Goal: Task Accomplishment & Management: Use online tool/utility

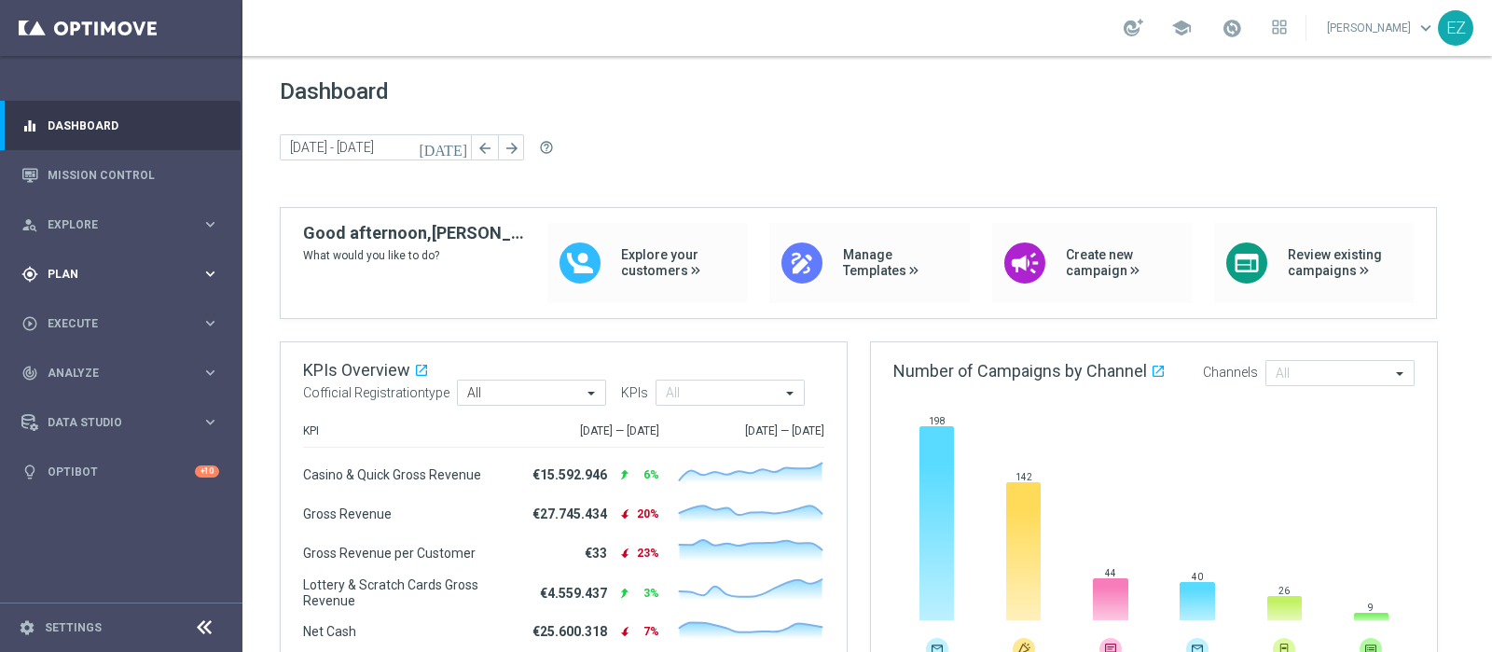
click at [77, 282] on div "gps_fixed Plan keyboard_arrow_right" at bounding box center [120, 273] width 241 height 49
click at [103, 368] on span "Templates" at bounding box center [115, 368] width 133 height 11
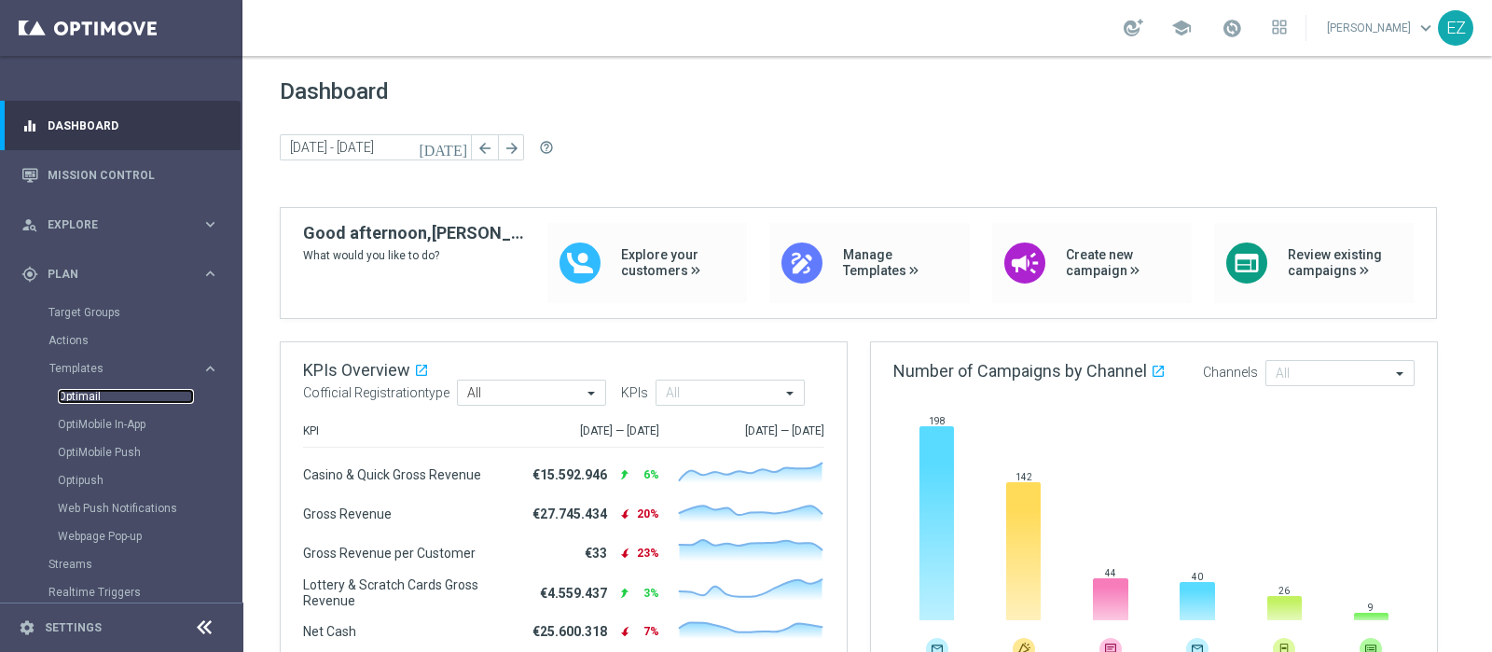
click at [74, 401] on link "Optimail" at bounding box center [126, 396] width 136 height 15
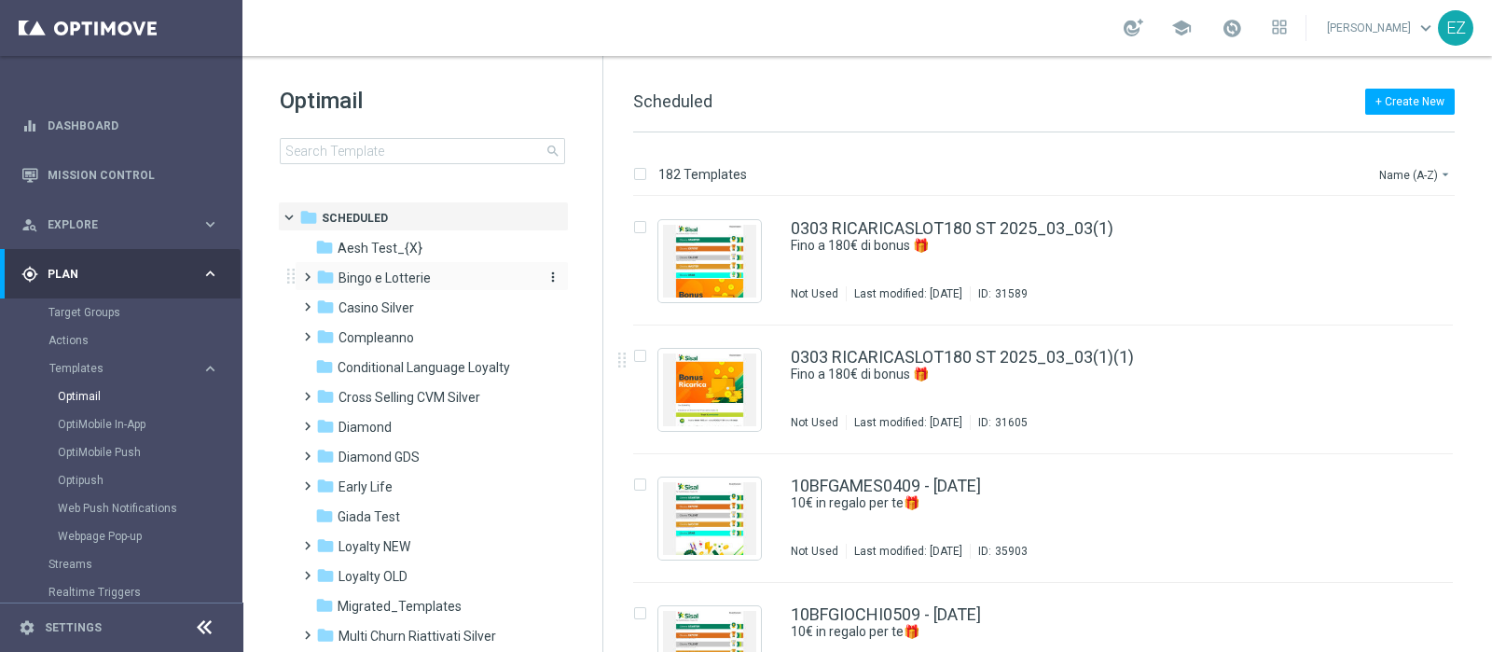
click at [449, 282] on div "folder Bingo e Lotterie" at bounding box center [423, 278] width 214 height 21
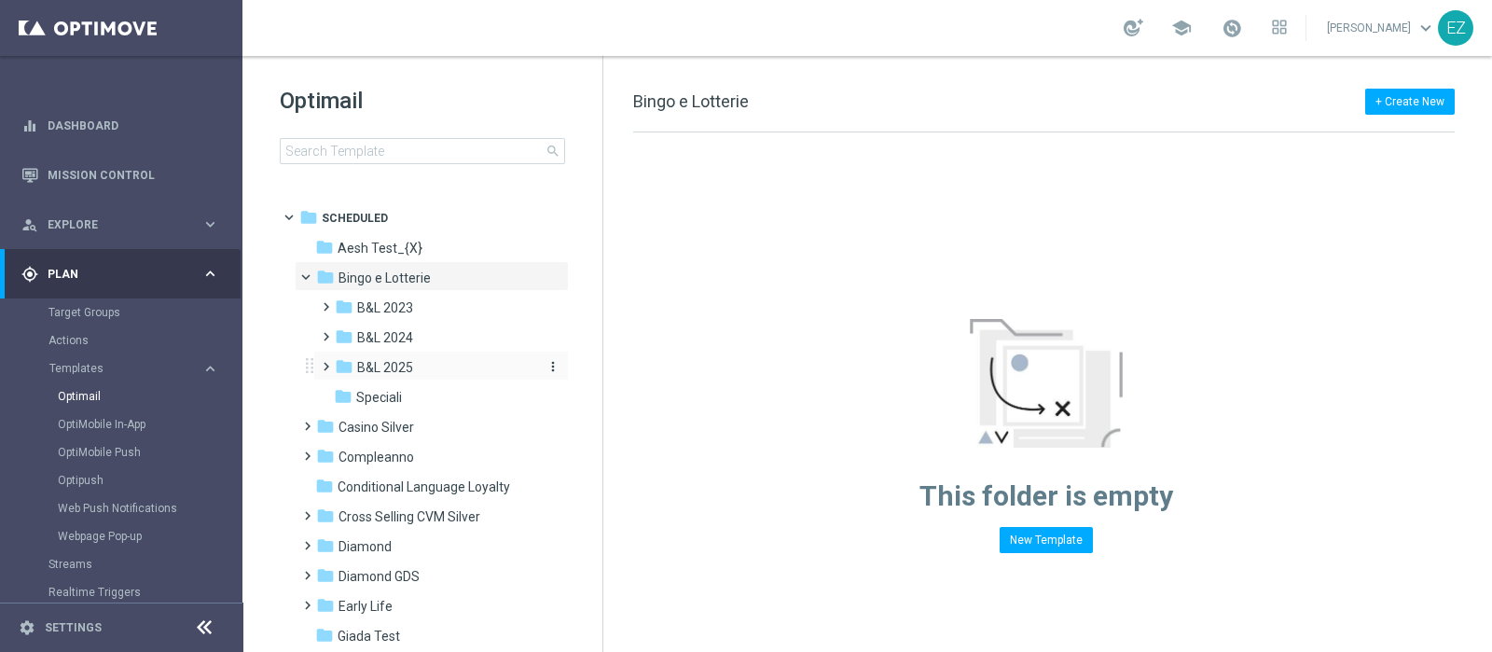
click at [393, 371] on span "B&L 2025" at bounding box center [385, 367] width 56 height 17
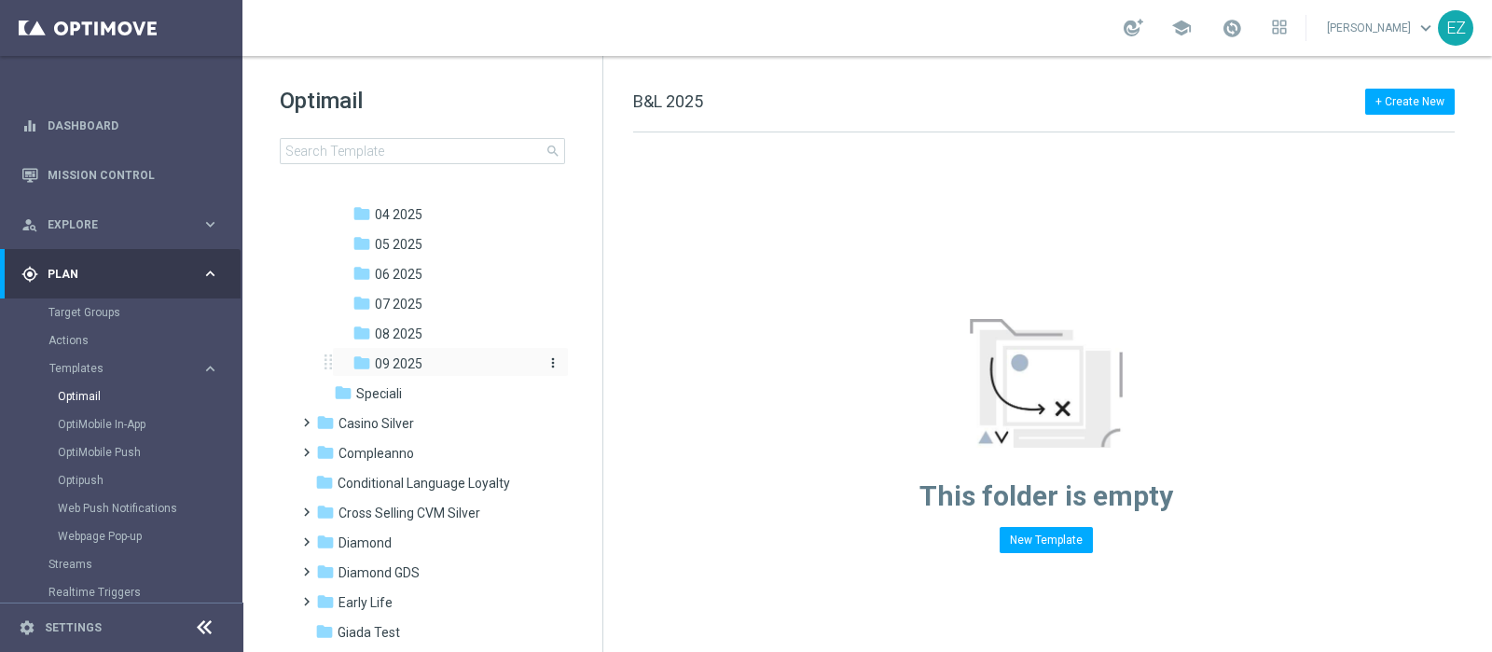
scroll to position [271, 0]
click at [406, 360] on span "09 2025" at bounding box center [399, 364] width 48 height 17
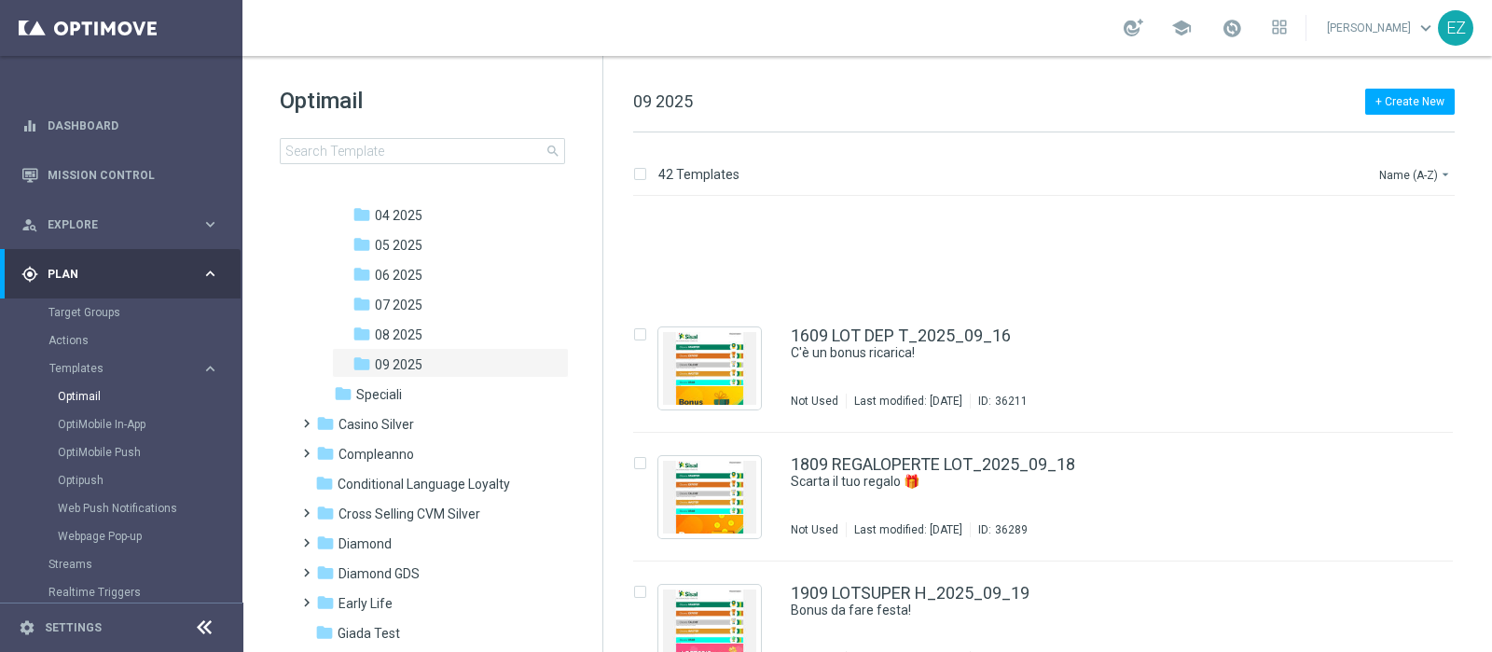
scroll to position [3731, 0]
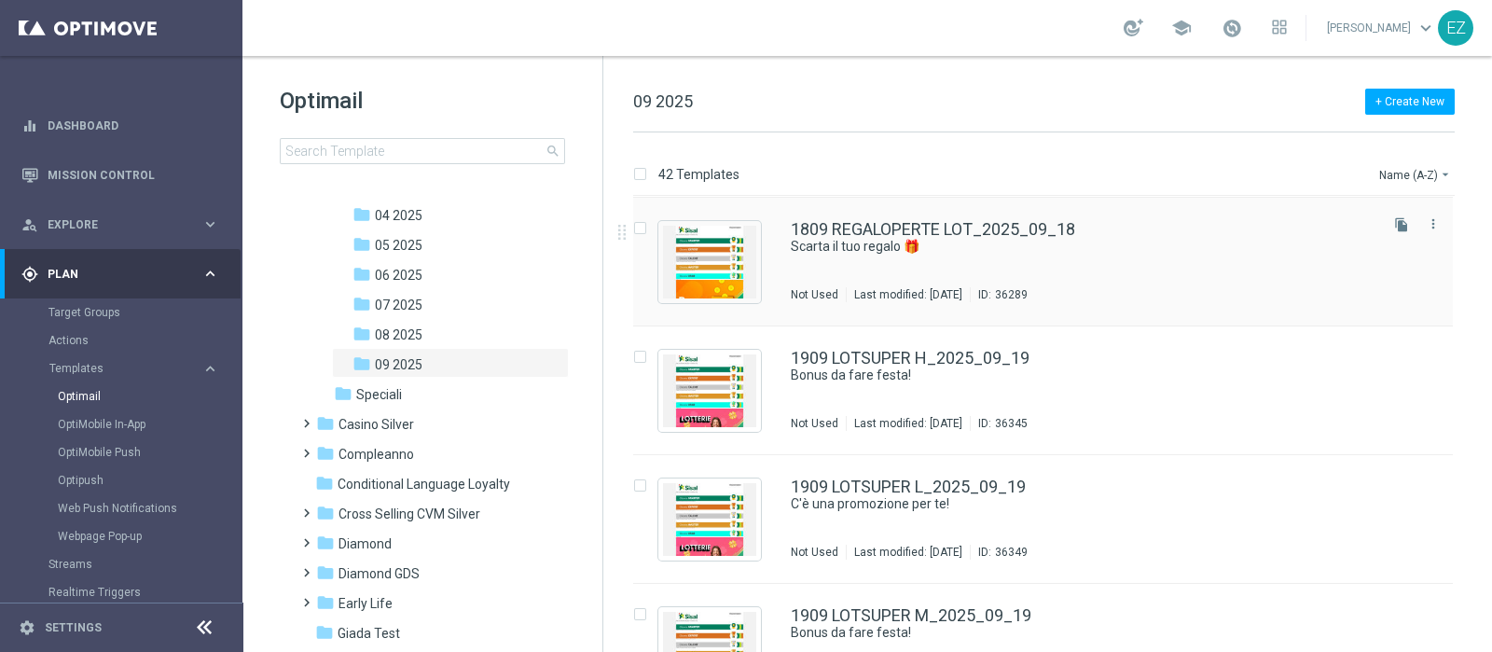
click at [1398, 227] on icon "file_copy" at bounding box center [1401, 224] width 15 height 15
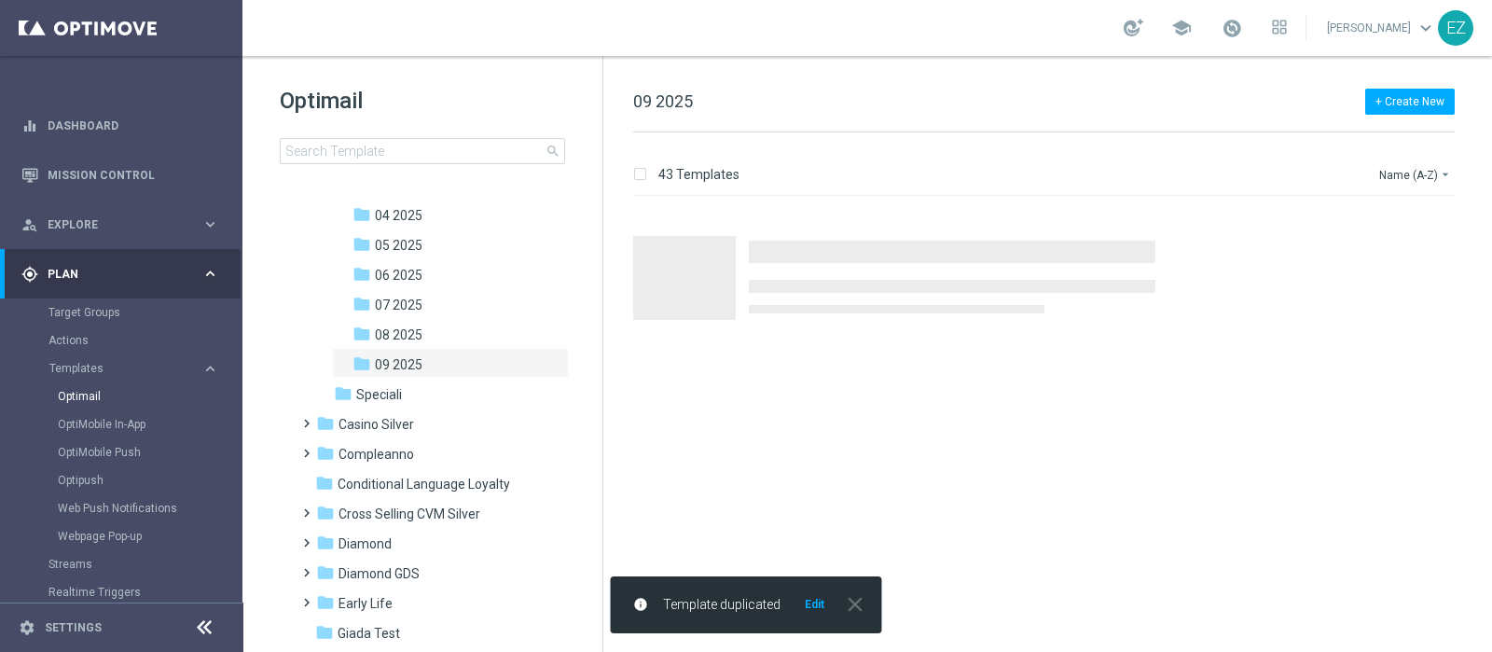
scroll to position [0, 0]
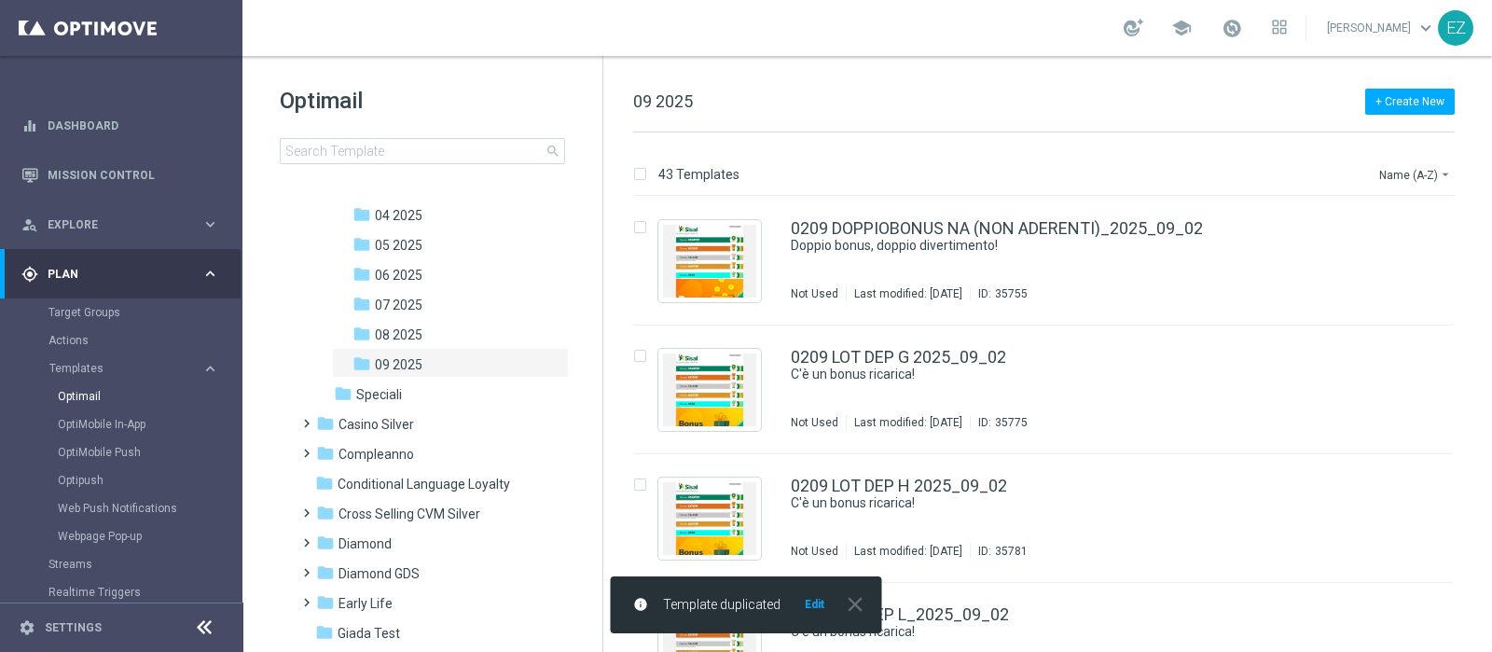
click at [810, 602] on button "Edit" at bounding box center [814, 604] width 23 height 15
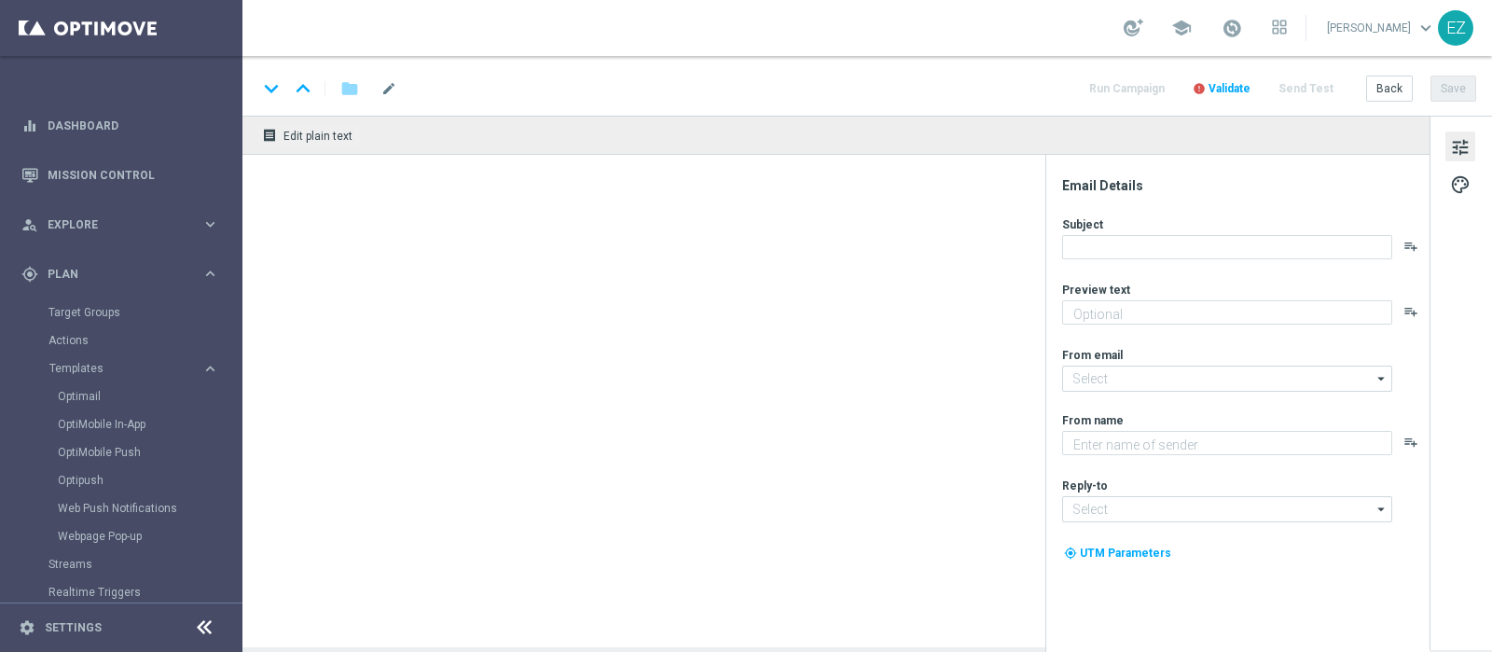
type input "1809 REGALOPERTE LOT_2025_09_18(1)"
type textarea "1€ di bonus per te"
type input "[EMAIL_ADDRESS][DOMAIN_NAME]"
type textarea "Sisal"
type input "[EMAIL_ADDRESS][DOMAIN_NAME]"
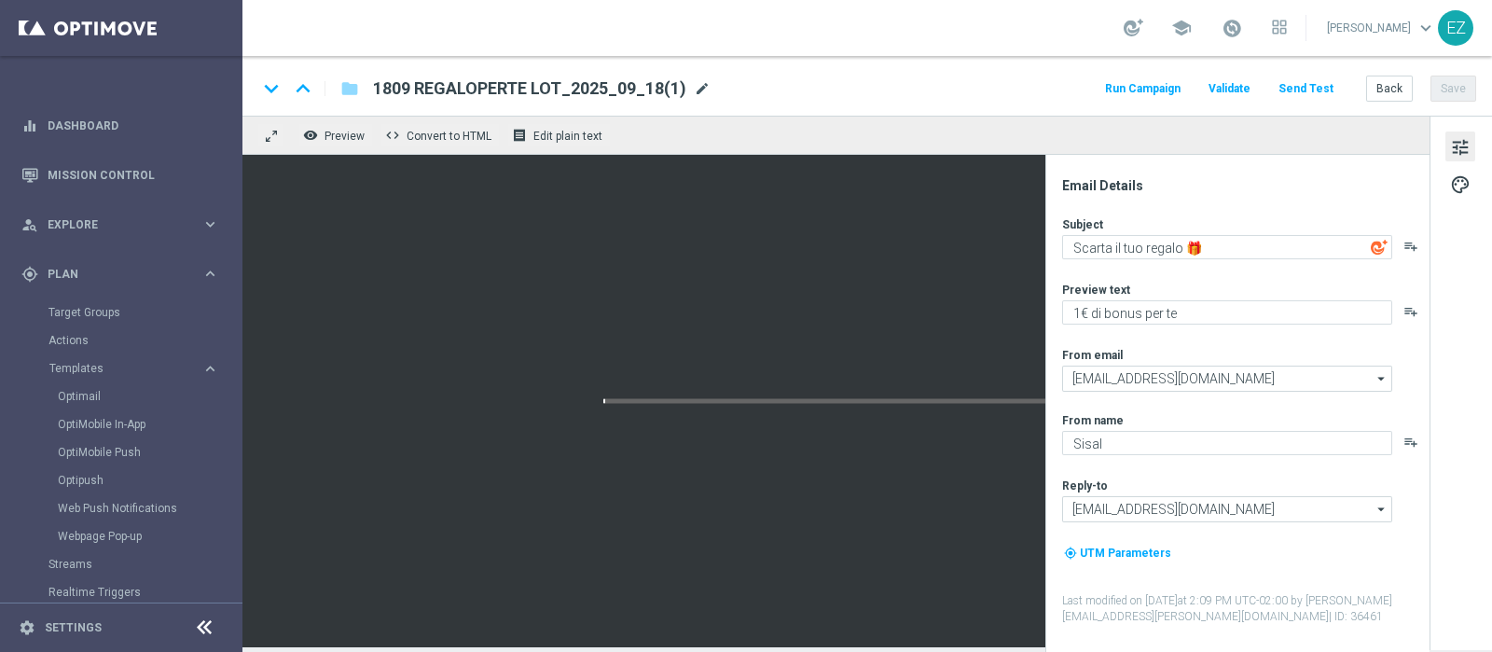
click at [697, 87] on span "mode_edit" at bounding box center [702, 88] width 17 height 17
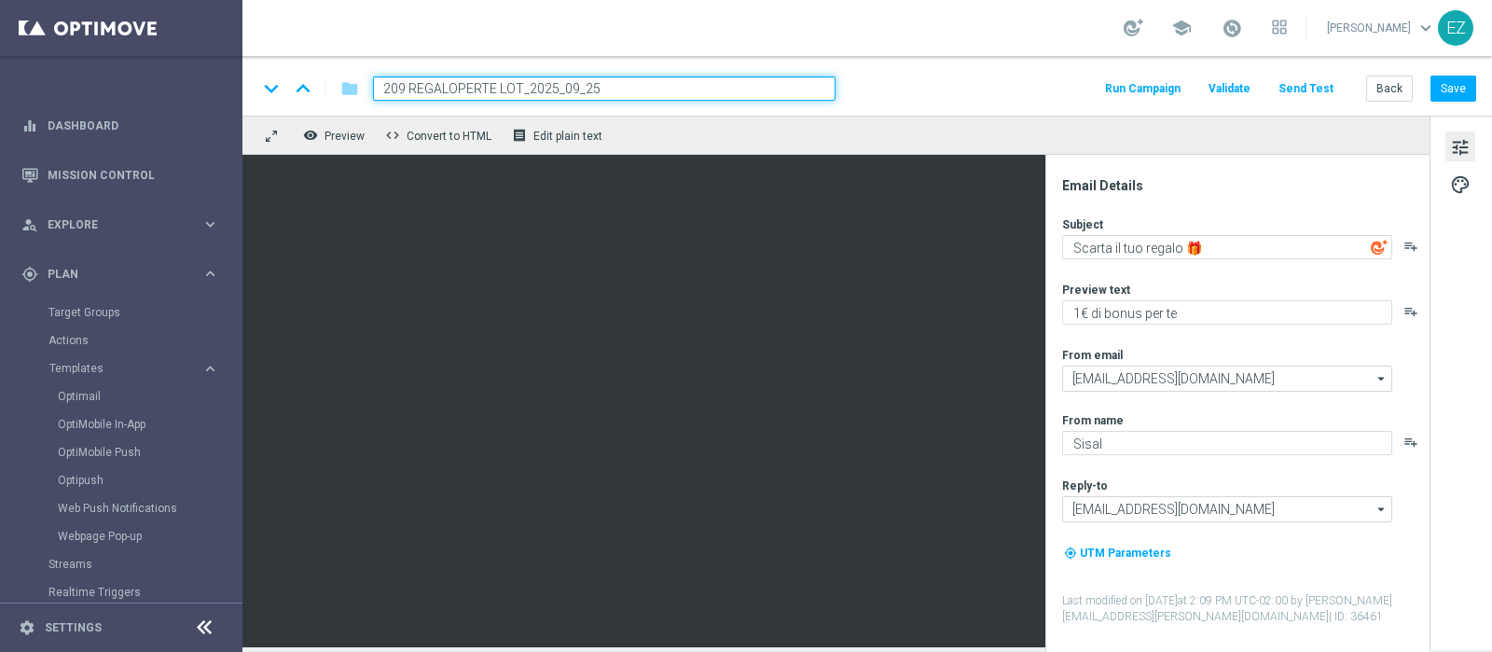
type input "2509 REGALOPERTE LOT_2025_09_25"
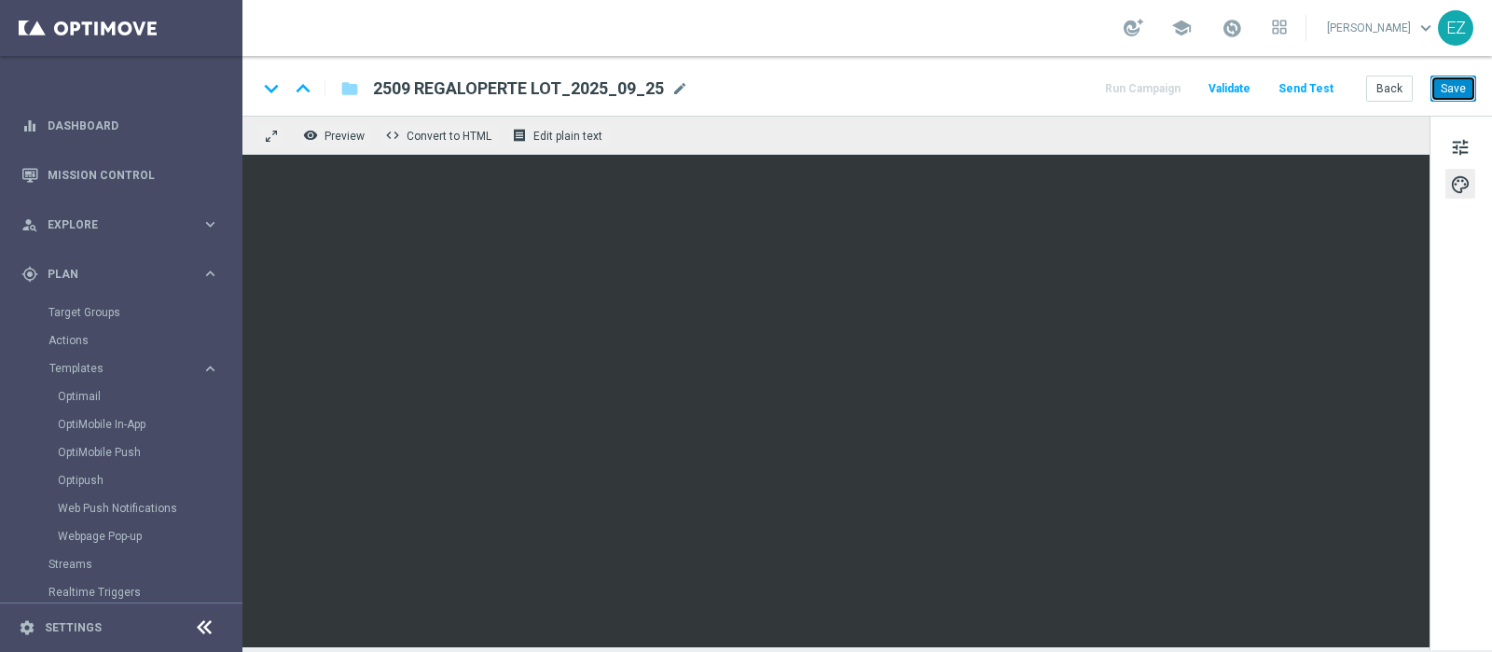
click at [1463, 87] on button "Save" at bounding box center [1453, 89] width 46 height 26
click at [1459, 92] on button "Save" at bounding box center [1453, 89] width 46 height 26
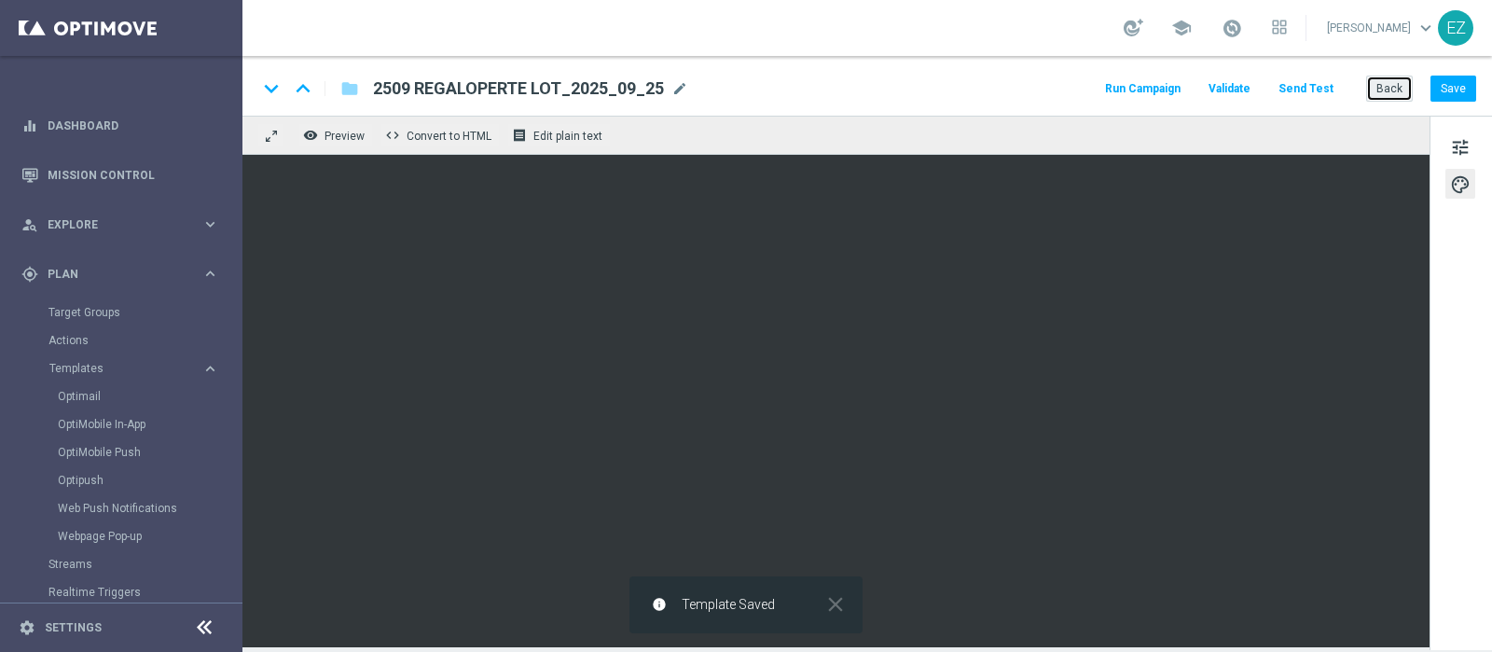
click at [1394, 76] on button "Back" at bounding box center [1389, 89] width 47 height 26
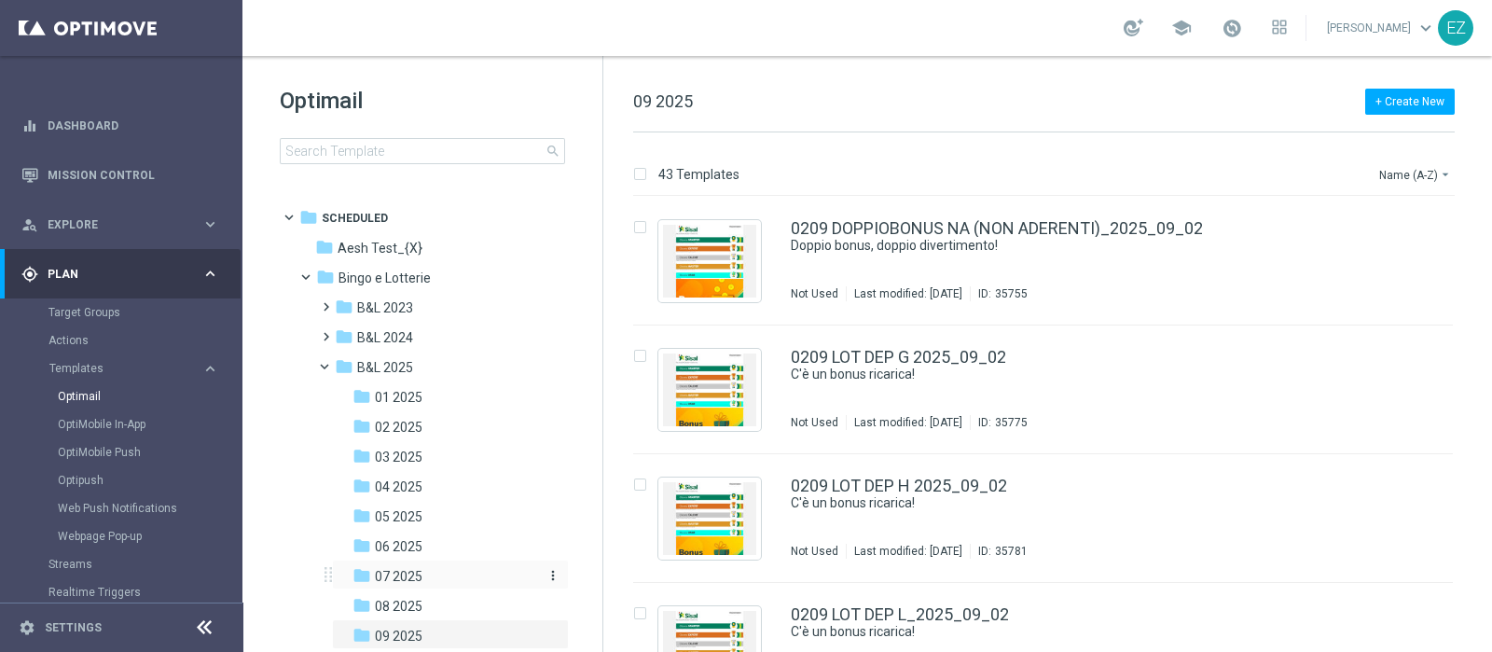
click at [375, 571] on span "07 2025" at bounding box center [399, 576] width 48 height 17
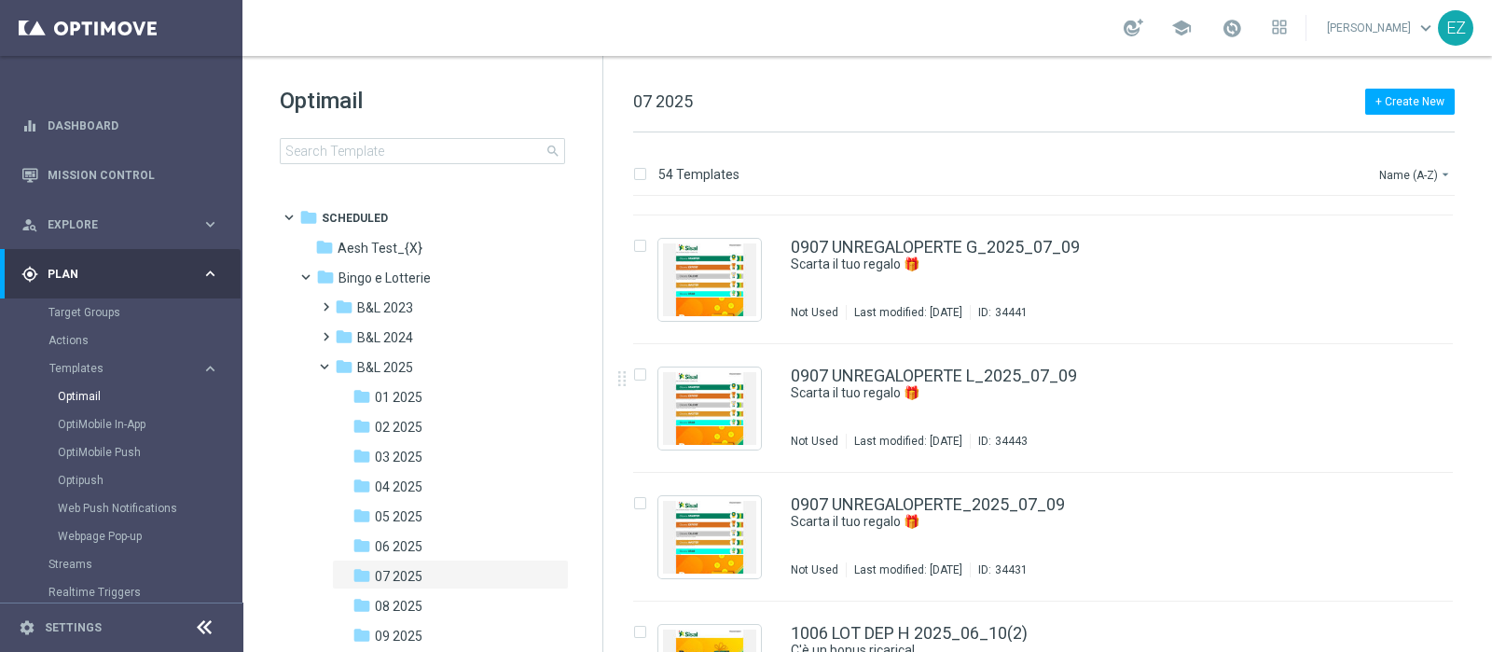
scroll to position [1651, 0]
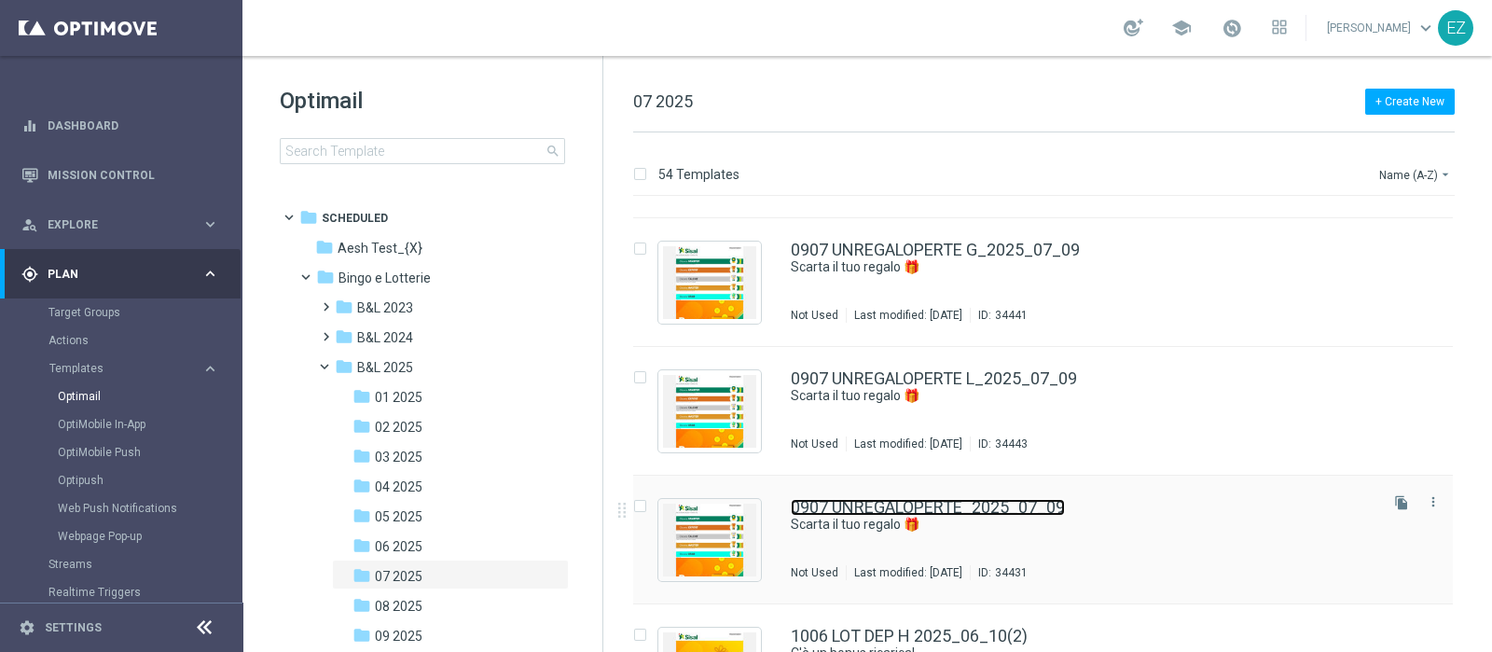
click at [1007, 505] on link "0907 UNREGALOPERTE_2025_07_09" at bounding box center [928, 507] width 274 height 17
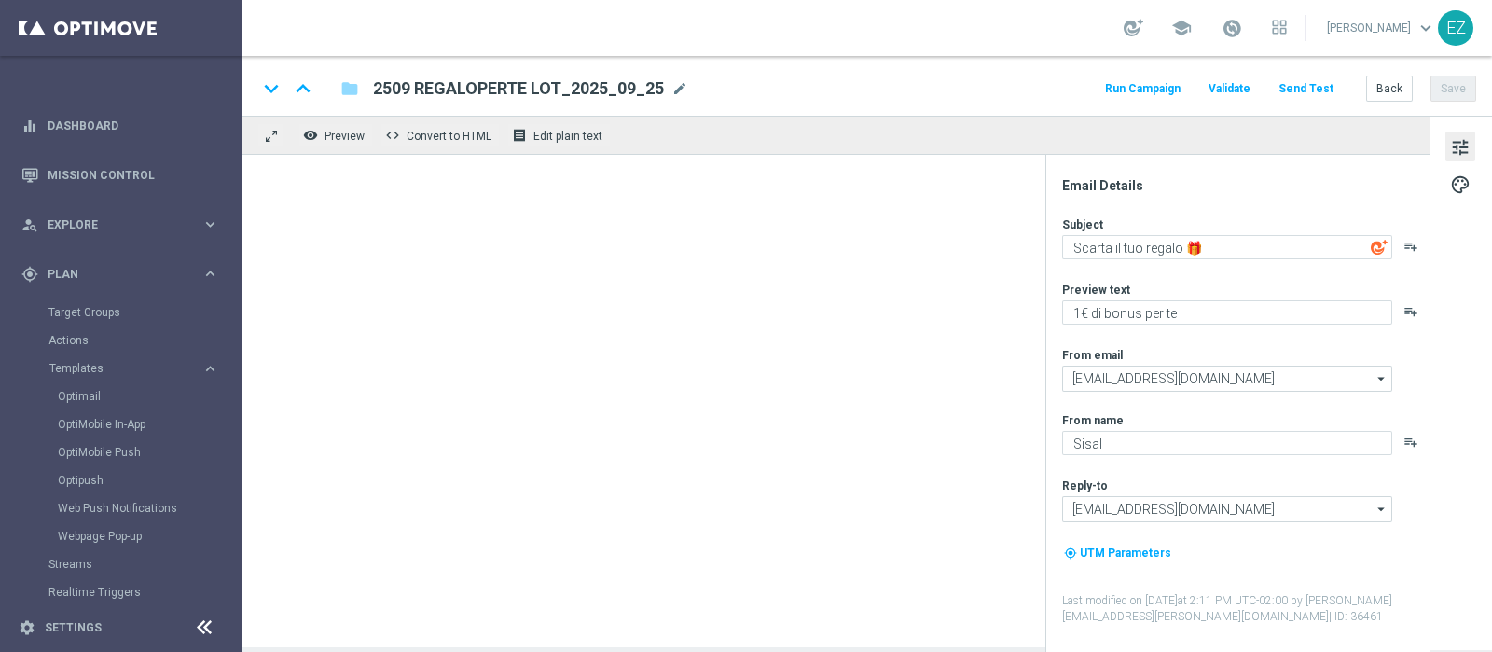
type textarea "1€ di bonus ti aspetta"
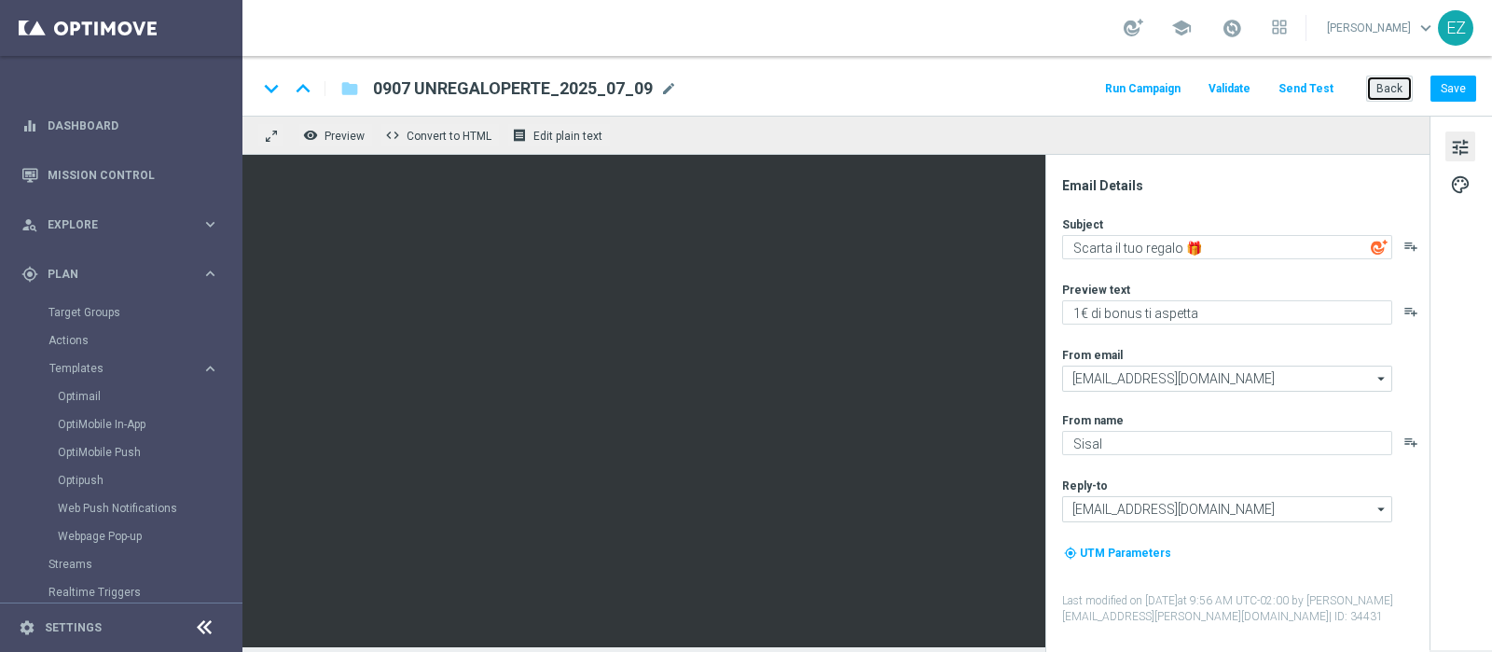
click at [1397, 89] on button "Back" at bounding box center [1389, 89] width 47 height 26
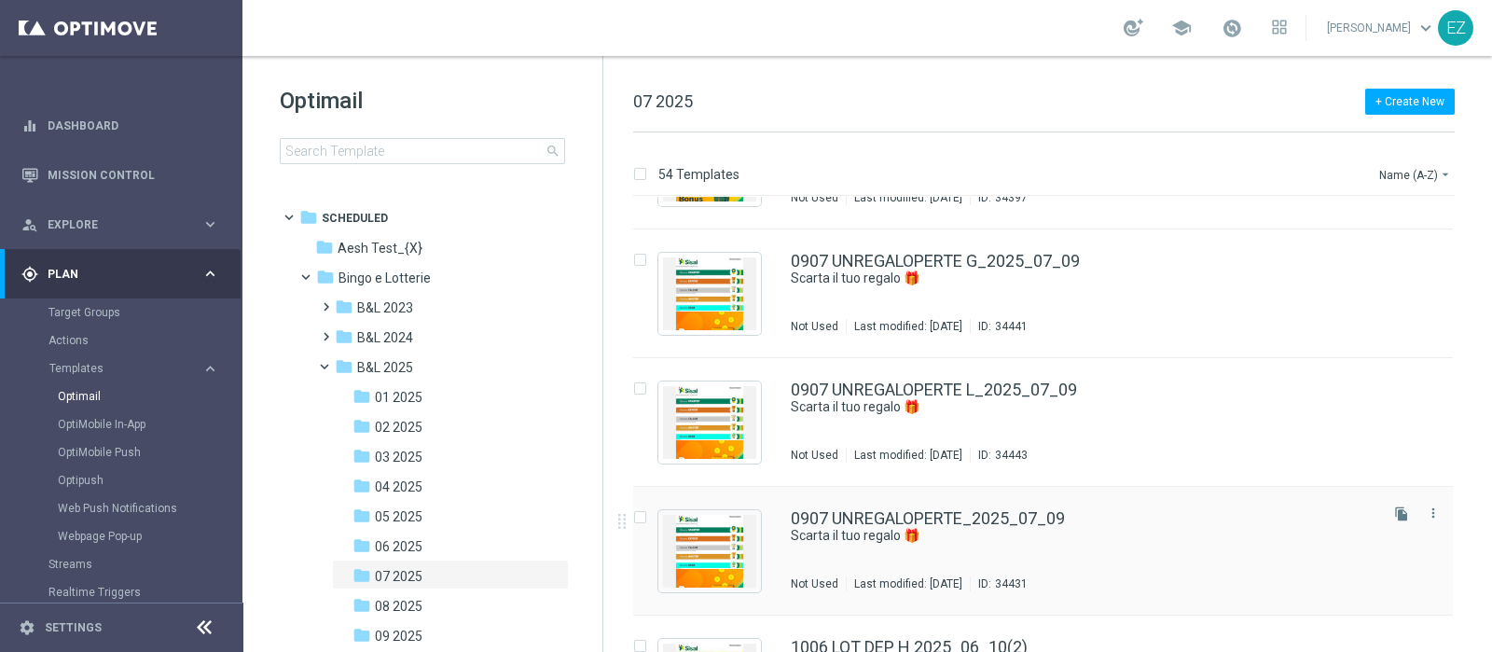
scroll to position [1668, 0]
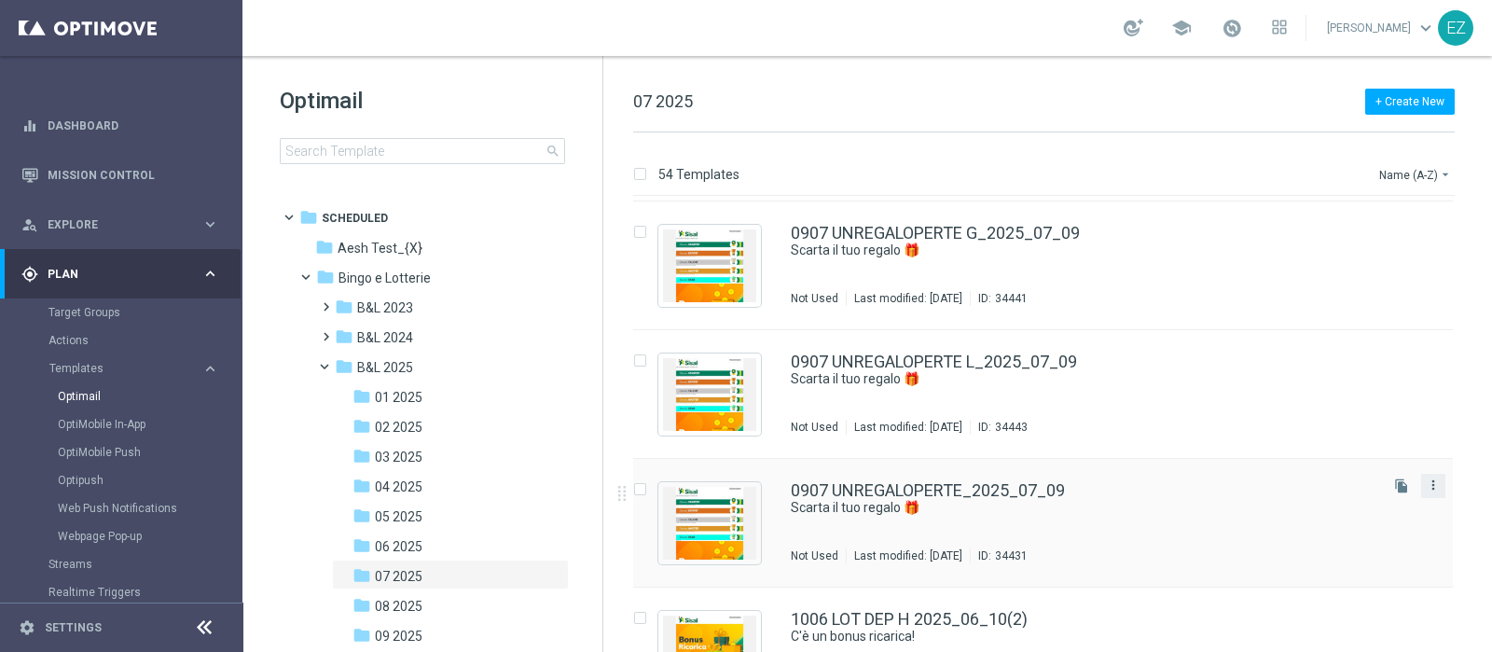
click at [1434, 487] on icon "more_vert" at bounding box center [1433, 484] width 15 height 15
click at [1356, 525] on div "Copy To" at bounding box center [1356, 529] width 113 height 13
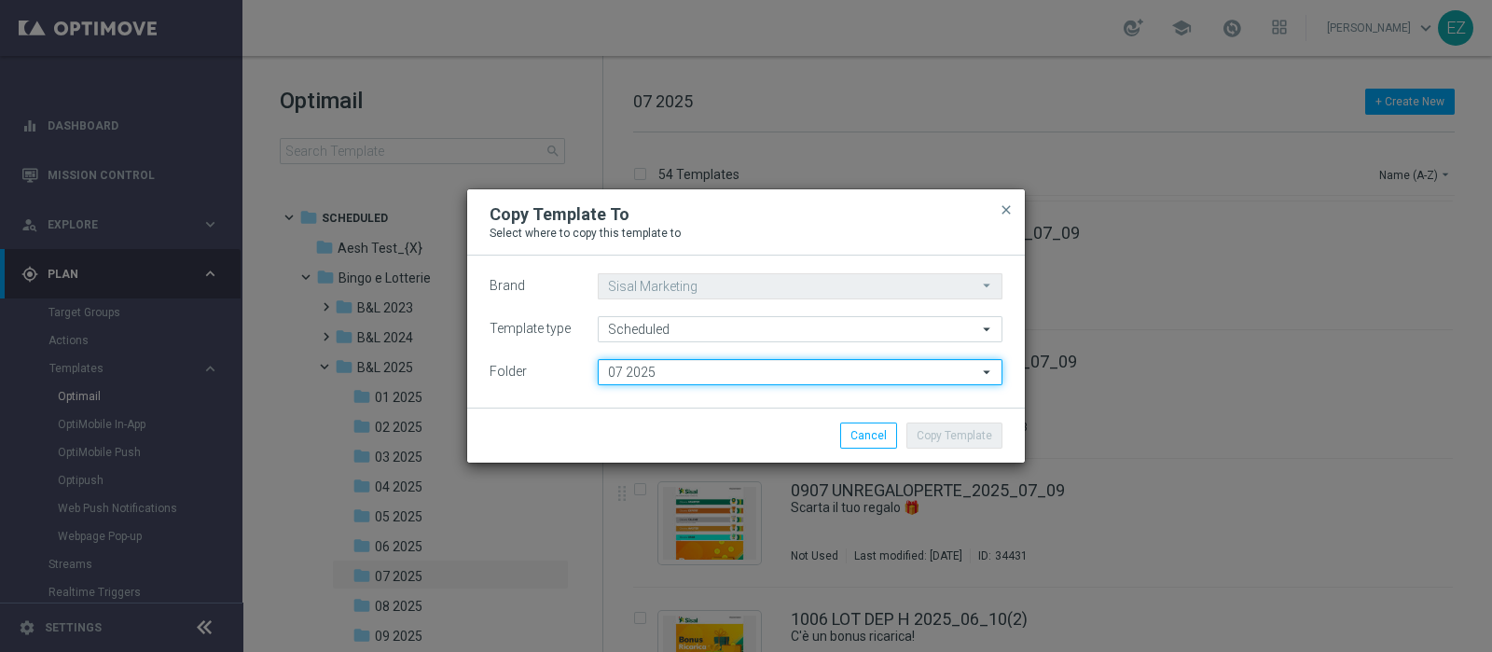
click at [713, 363] on input "07 2025" at bounding box center [800, 372] width 405 height 26
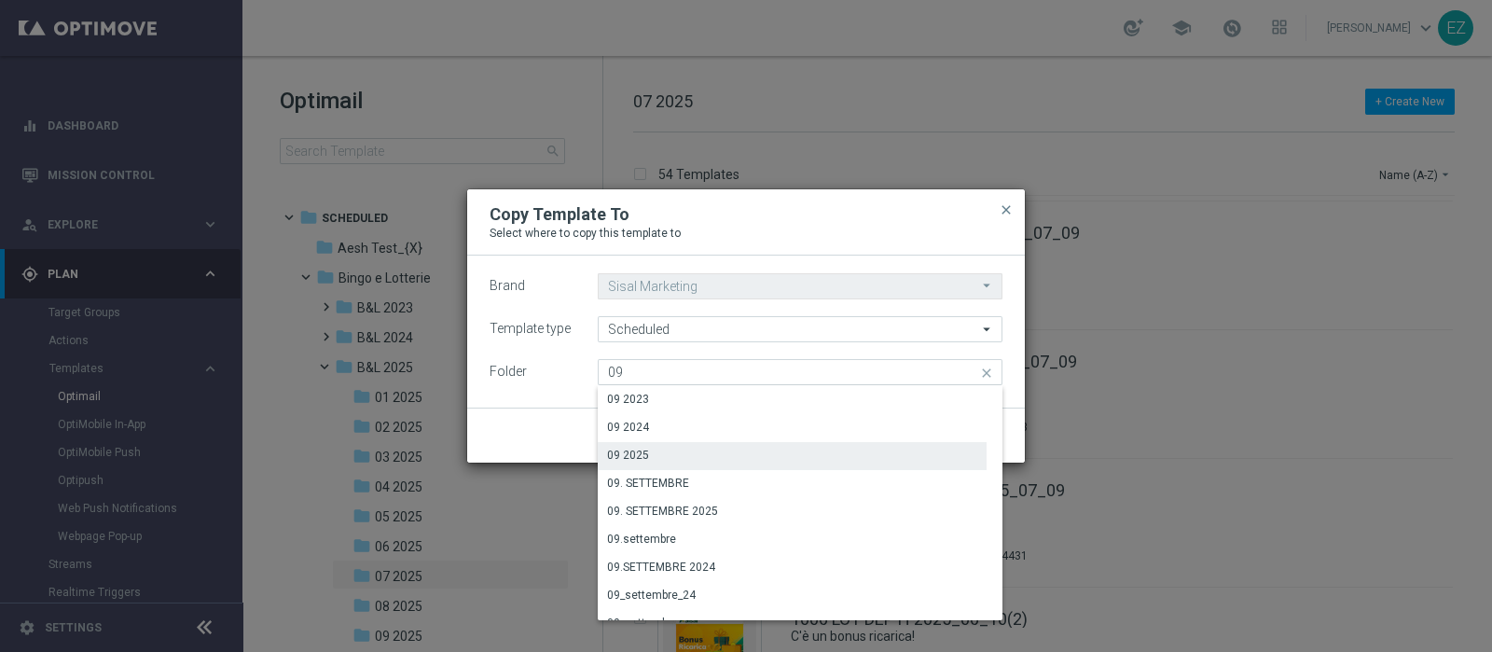
click at [643, 451] on div "09 2025" at bounding box center [628, 455] width 42 height 17
type input "09 2025"
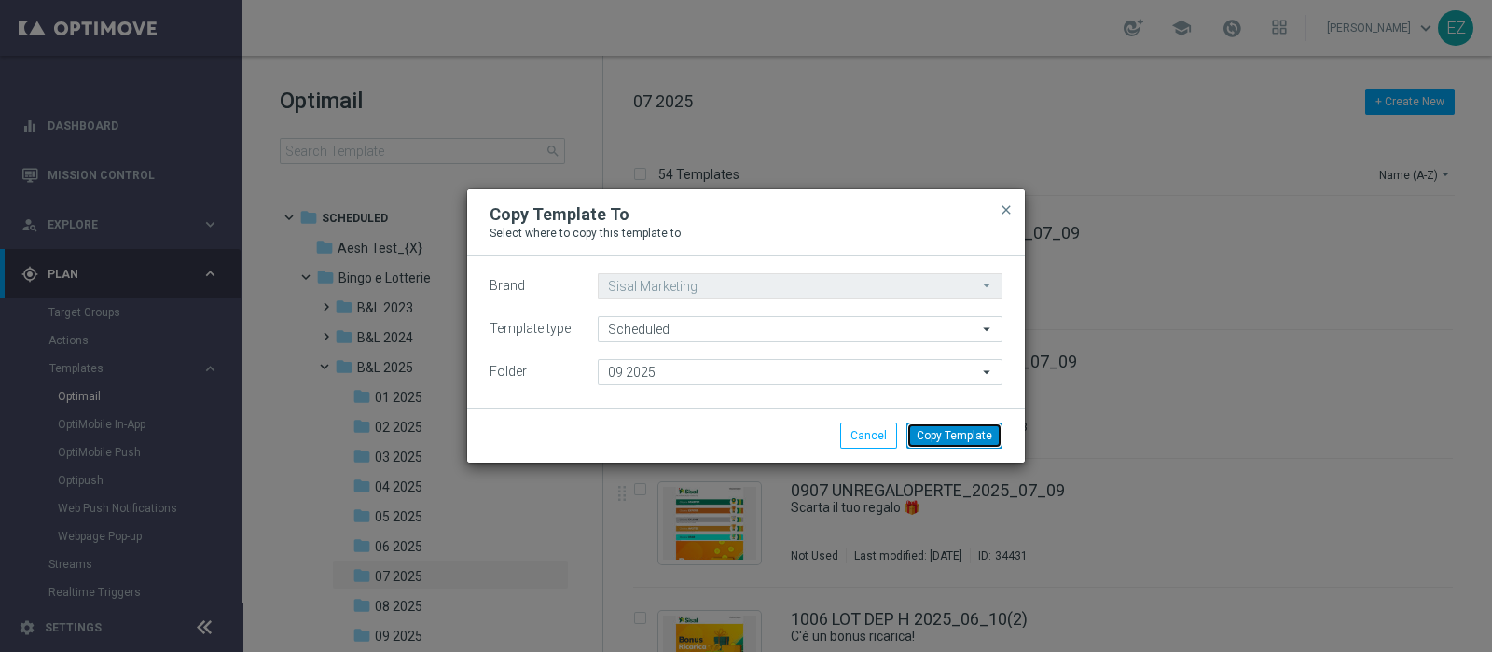
click at [950, 433] on button "Copy Template" at bounding box center [954, 435] width 96 height 26
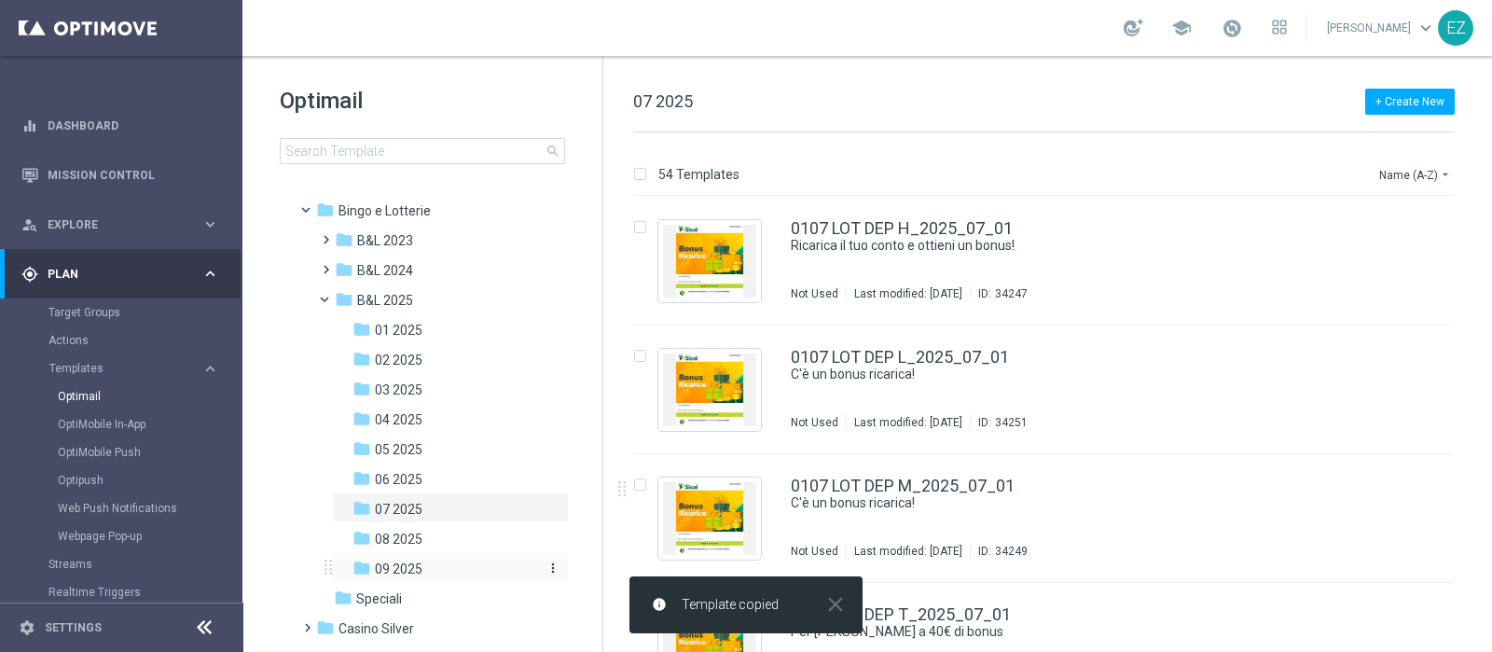
scroll to position [69, 0]
click at [410, 559] on span "09 2025" at bounding box center [399, 567] width 48 height 17
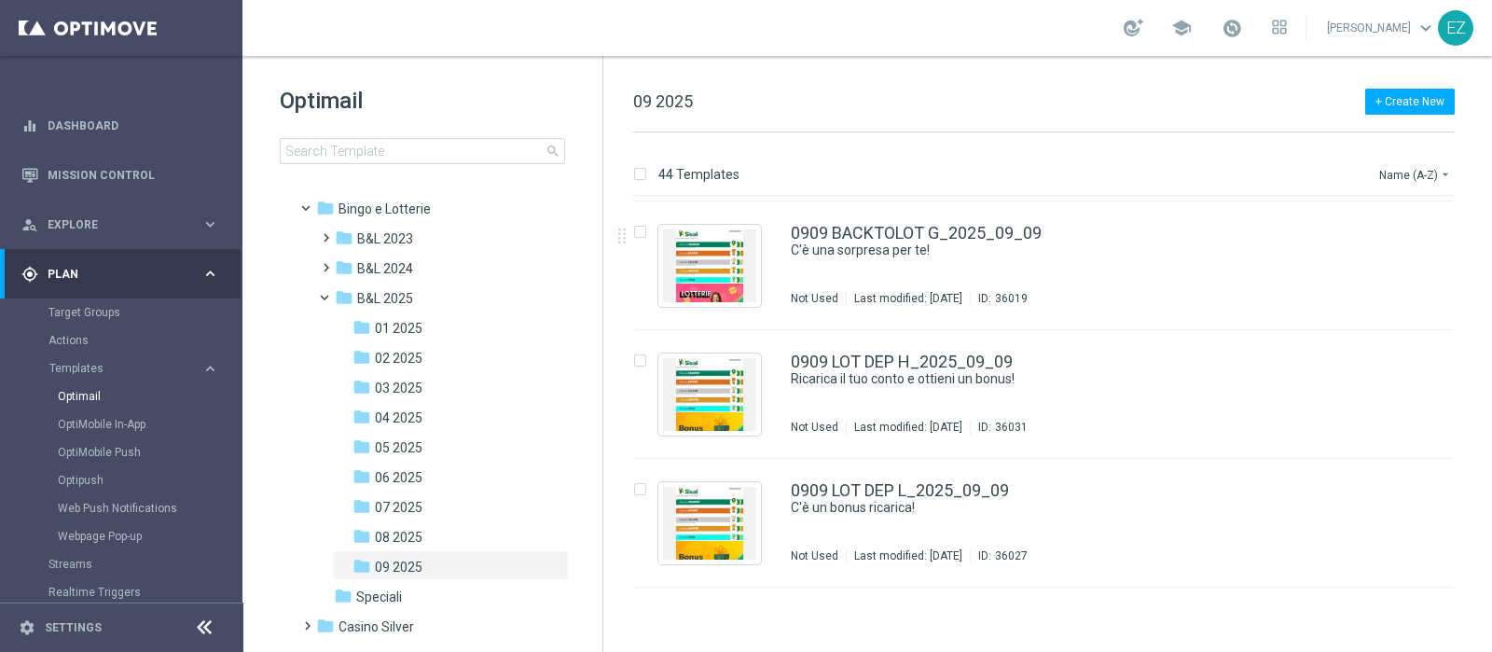
scroll to position [1409, 0]
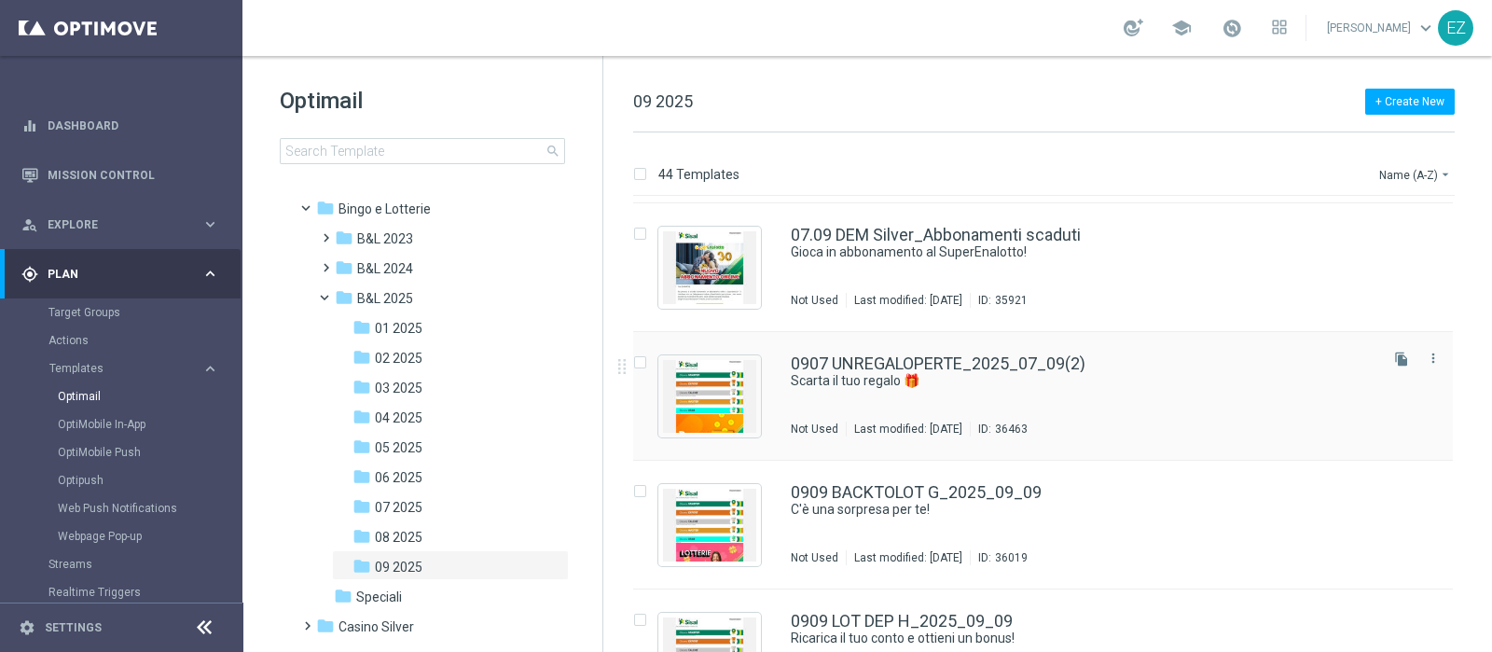
click at [993, 352] on div "0907 UNREGALOPERTE_2025_07_09(2) Scarta il tuo regalo 🎁​ Not Used Last modified…" at bounding box center [1043, 396] width 820 height 129
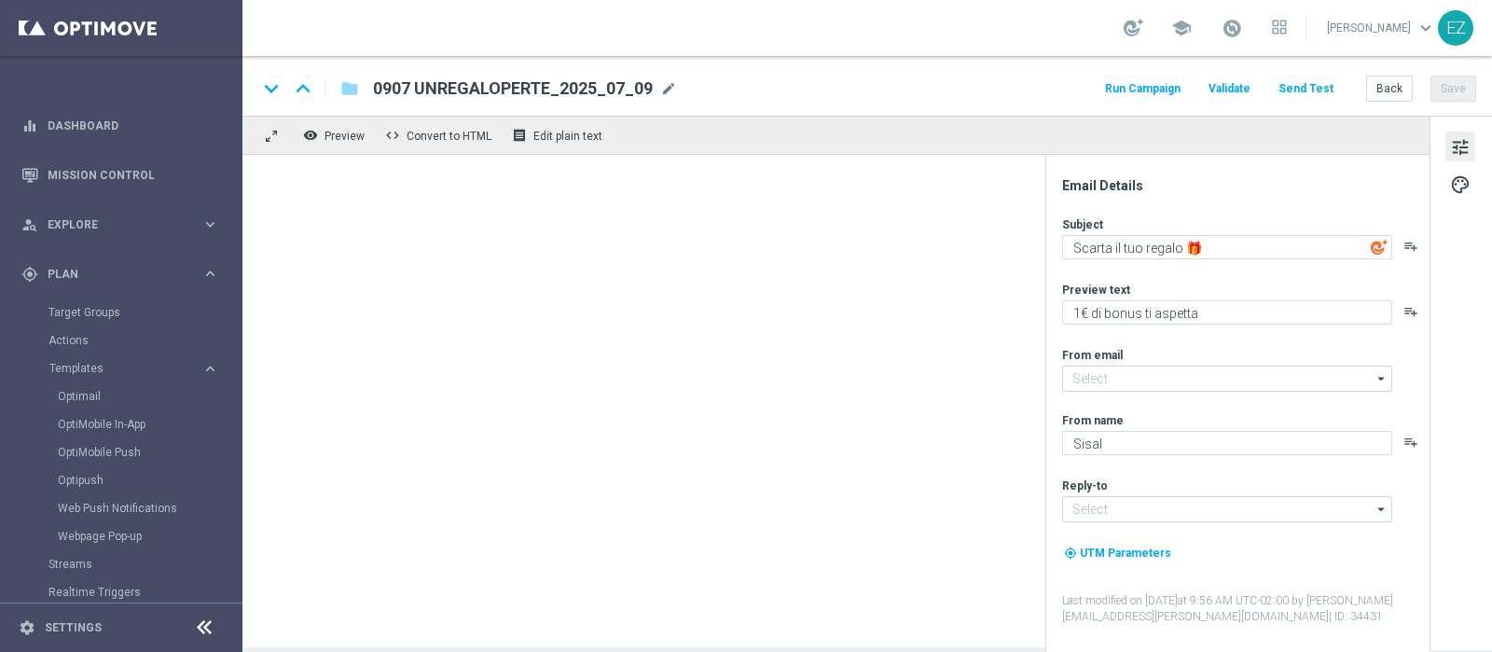
type input "[EMAIL_ADDRESS][DOMAIN_NAME]"
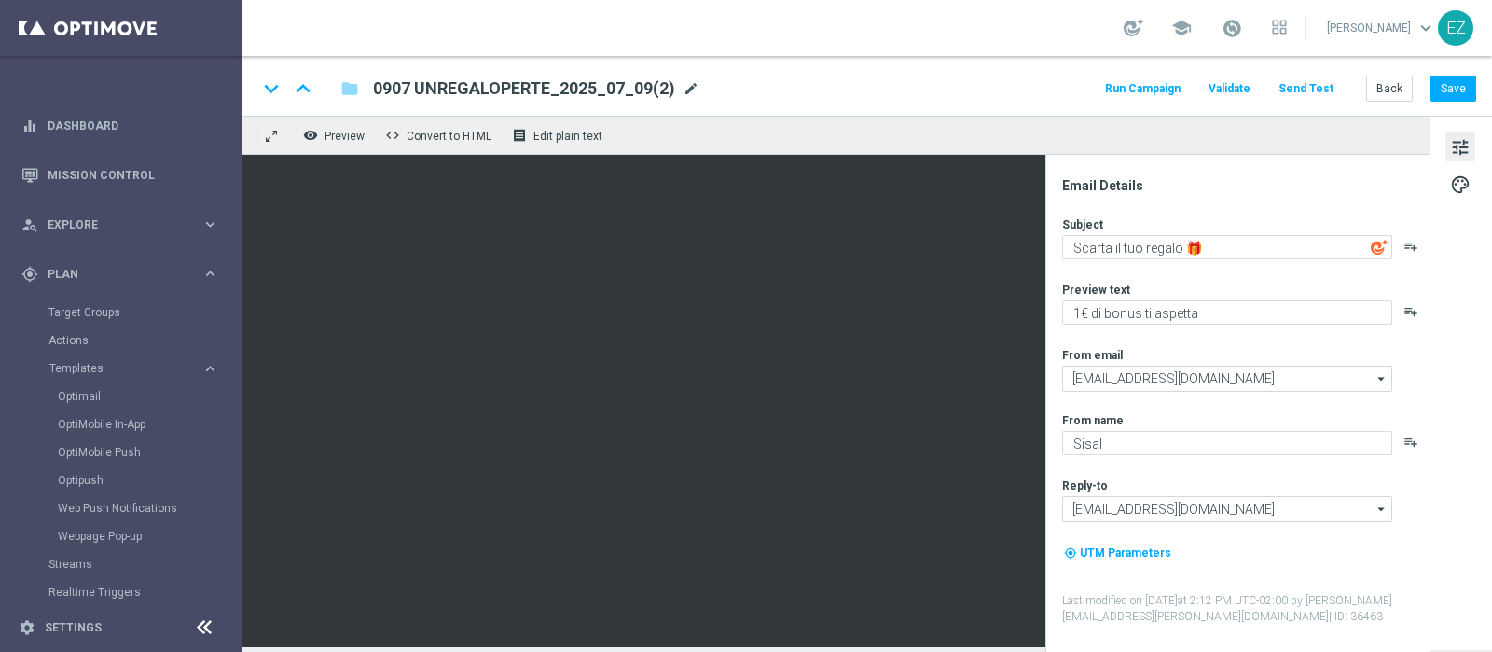
click at [683, 83] on span "mode_edit" at bounding box center [691, 88] width 17 height 17
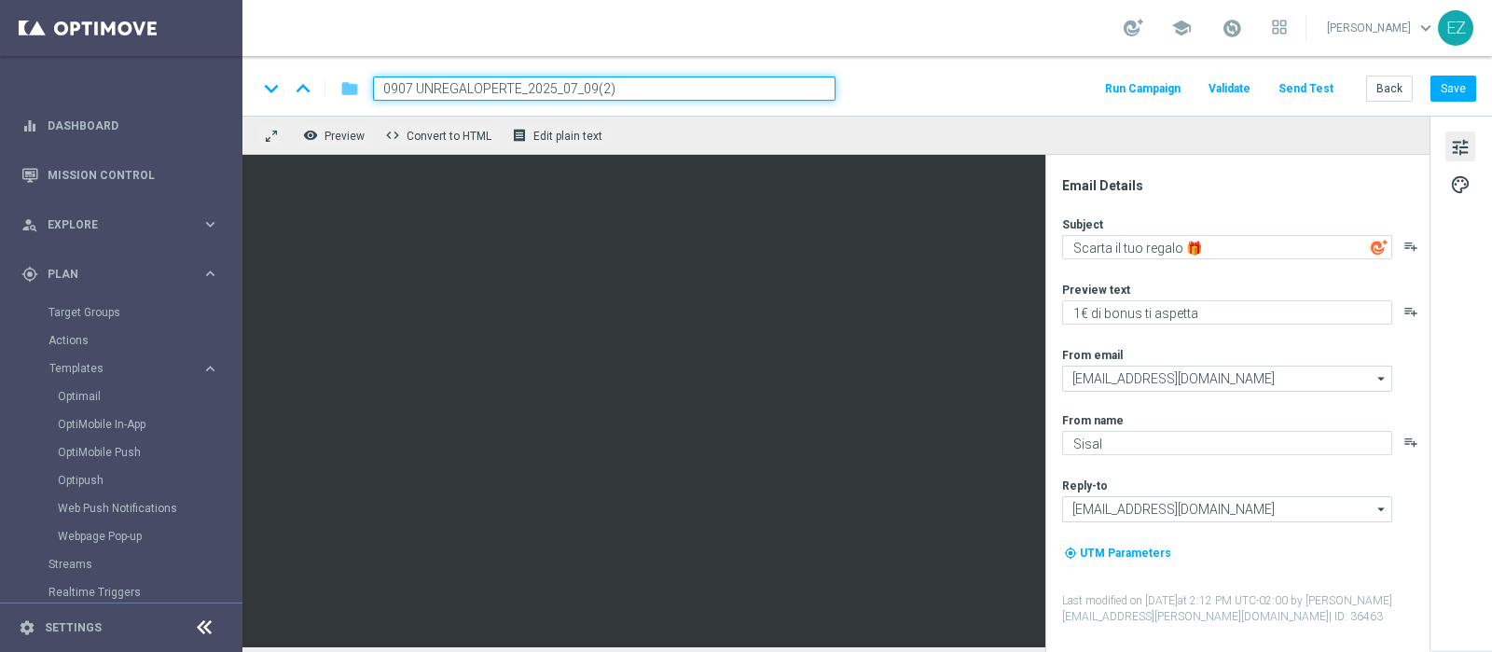
drag, startPoint x: 518, startPoint y: 88, endPoint x: 350, endPoint y: 86, distance: 167.9
click at [350, 86] on div "keyboard_arrow_down keyboard_arrow_up folder 0907 UNREGALOPERTE_2025_07_09(2)" at bounding box center [546, 88] width 578 height 24
paste input "2509 REGALOPERTE GNTN"
click at [670, 90] on input "2509 REGALOPERTE GNTN_2025_07_09(2)" at bounding box center [604, 88] width 463 height 24
type input "2509 REGALOPERTE GNTN_2025_09_25"
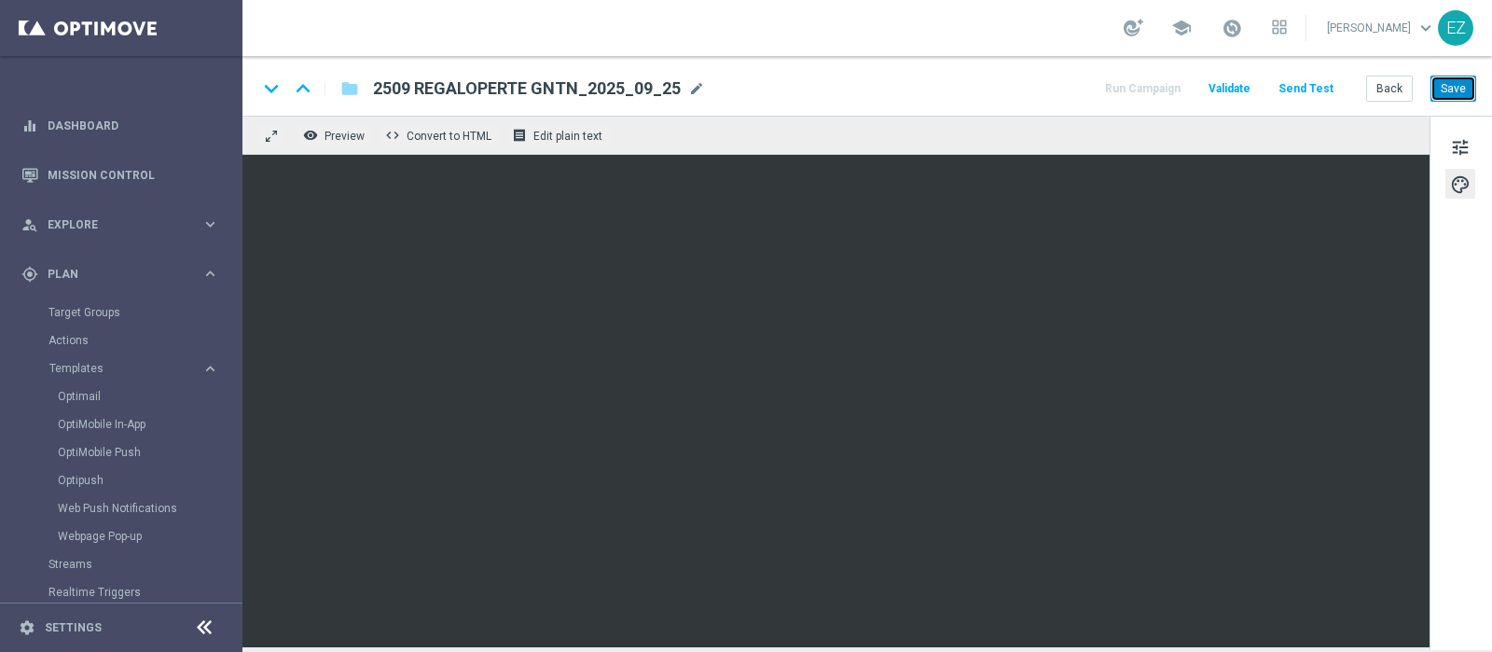
click at [1460, 93] on button "Save" at bounding box center [1453, 89] width 46 height 26
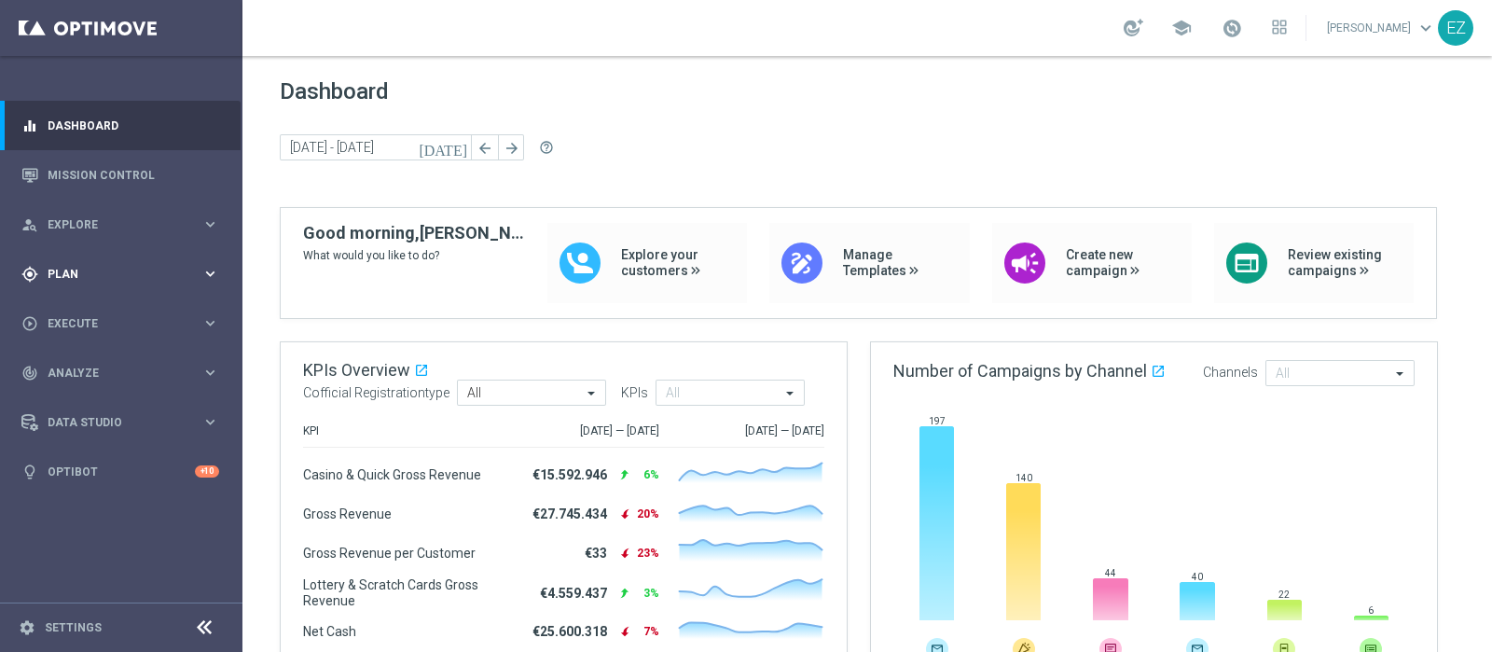
click at [100, 280] on div "gps_fixed Plan" at bounding box center [111, 274] width 180 height 17
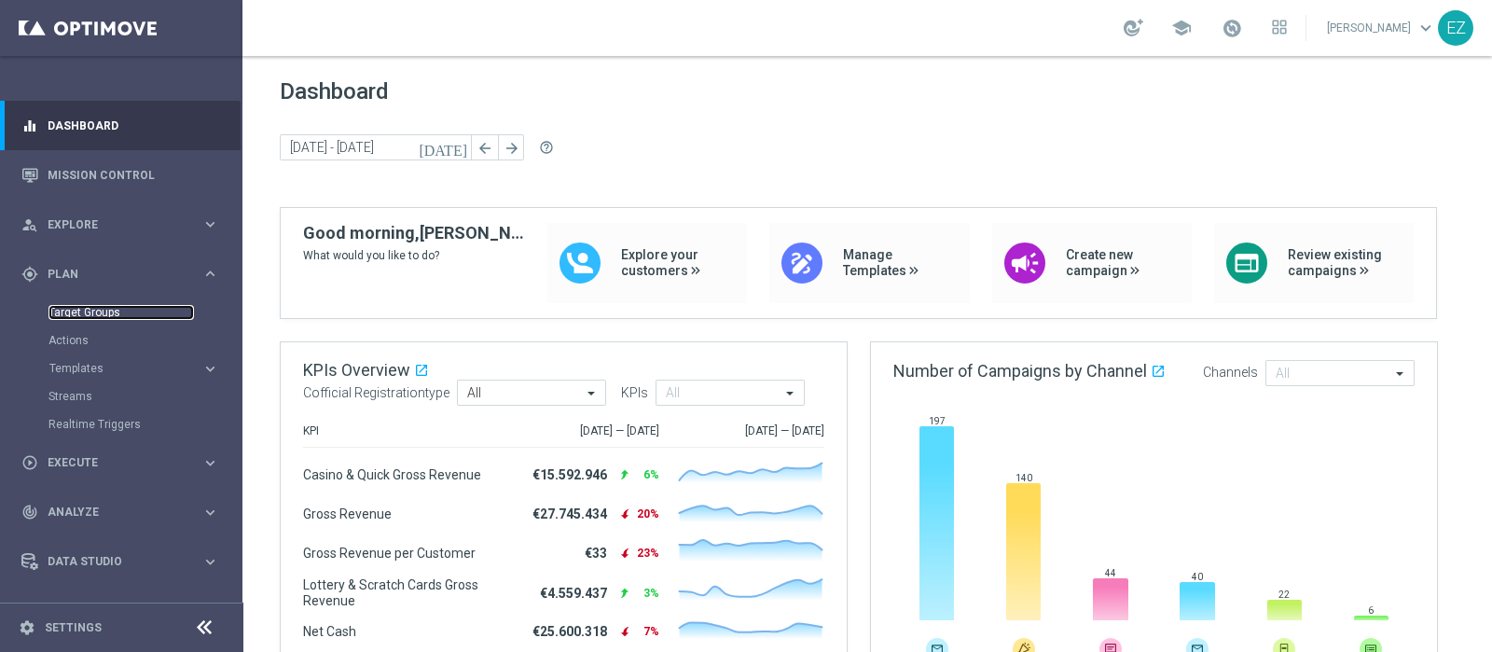
click at [90, 319] on link "Target Groups" at bounding box center [120, 312] width 145 height 15
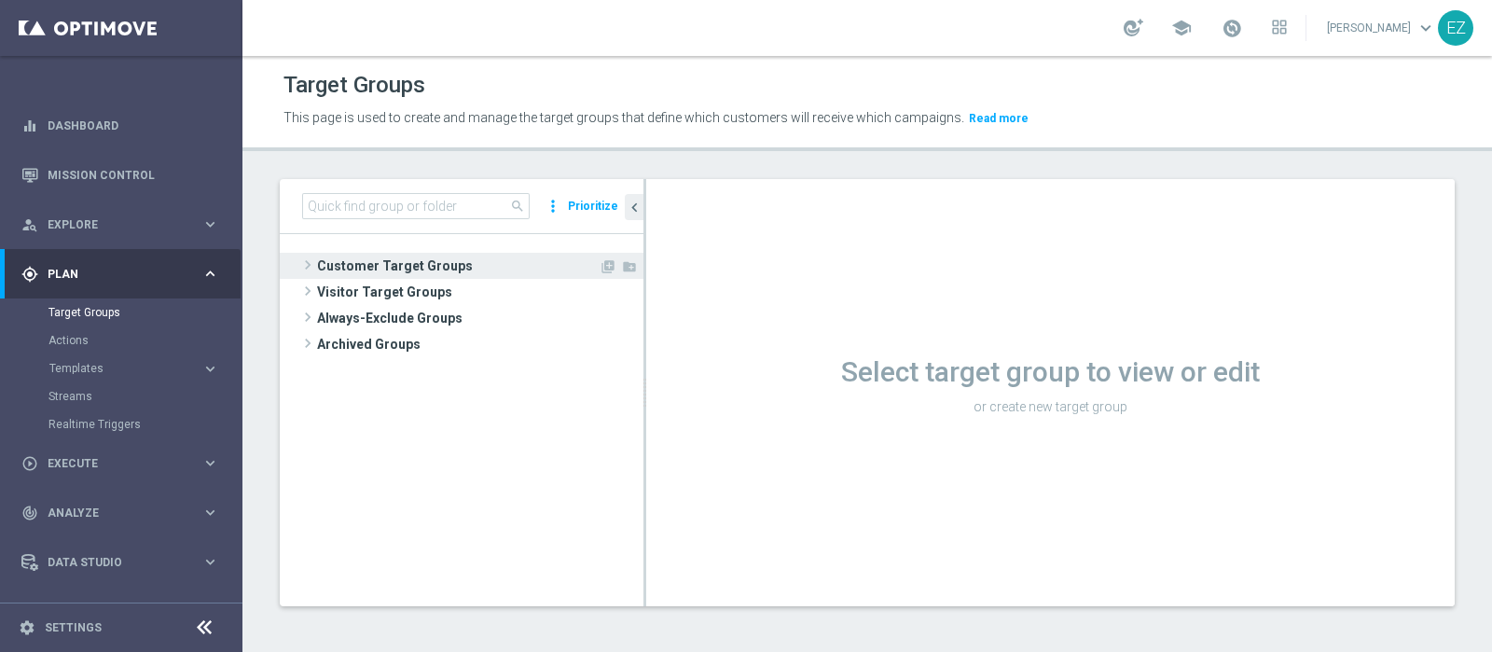
click at [432, 261] on span "Customer Target Groups" at bounding box center [458, 266] width 282 height 26
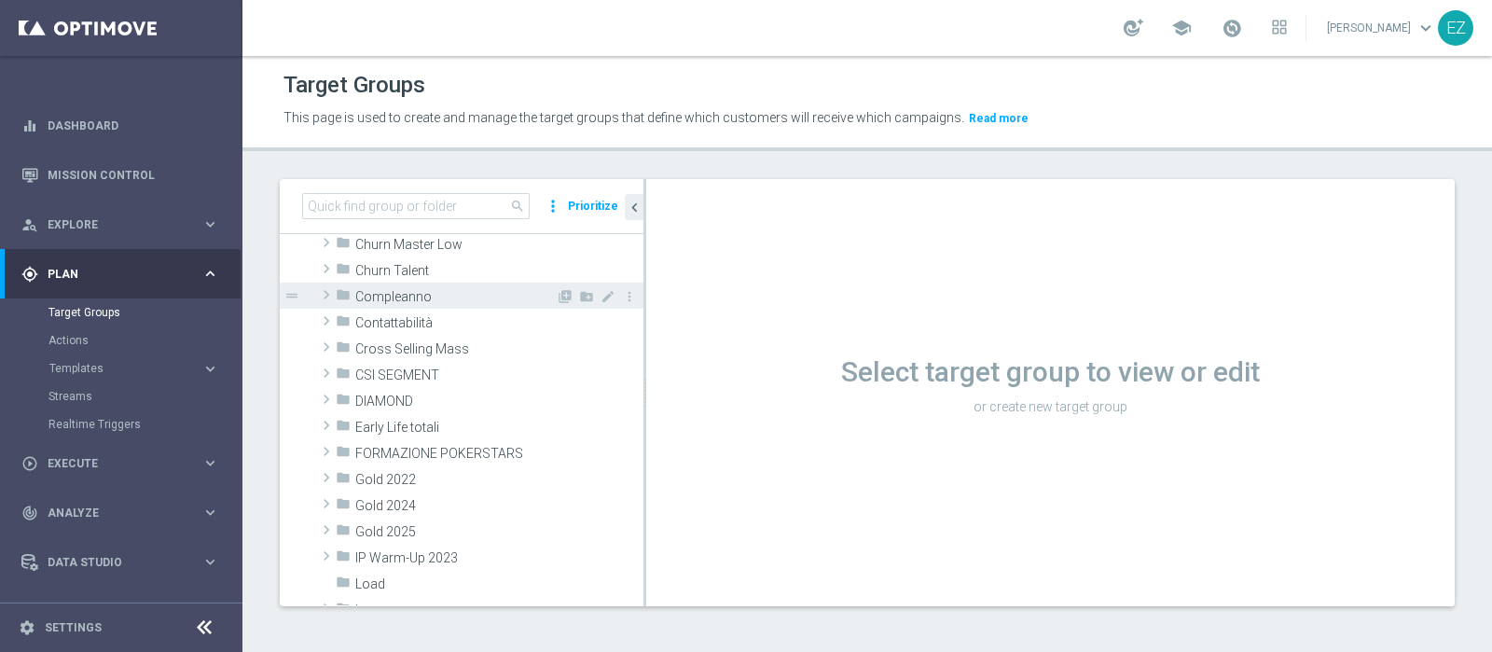
scroll to position [155, 0]
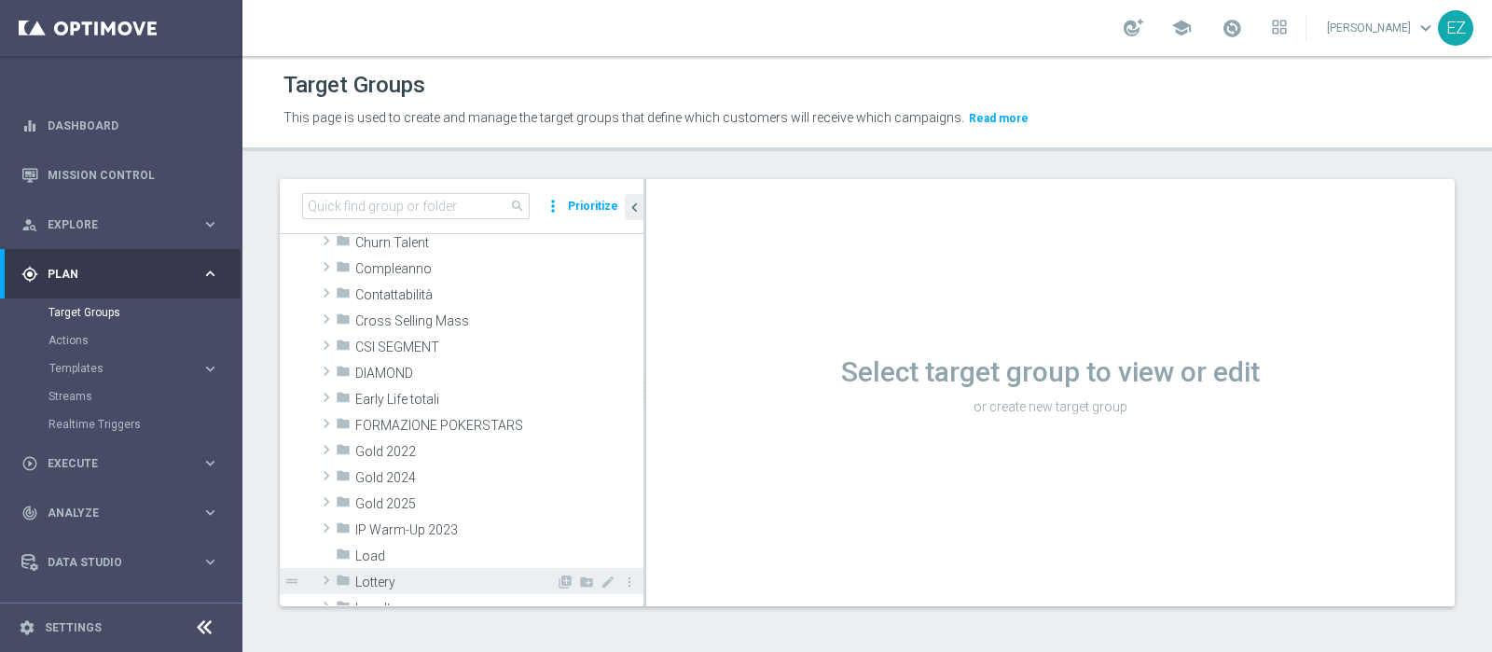
click at [398, 576] on span "Lottery" at bounding box center [455, 582] width 200 height 16
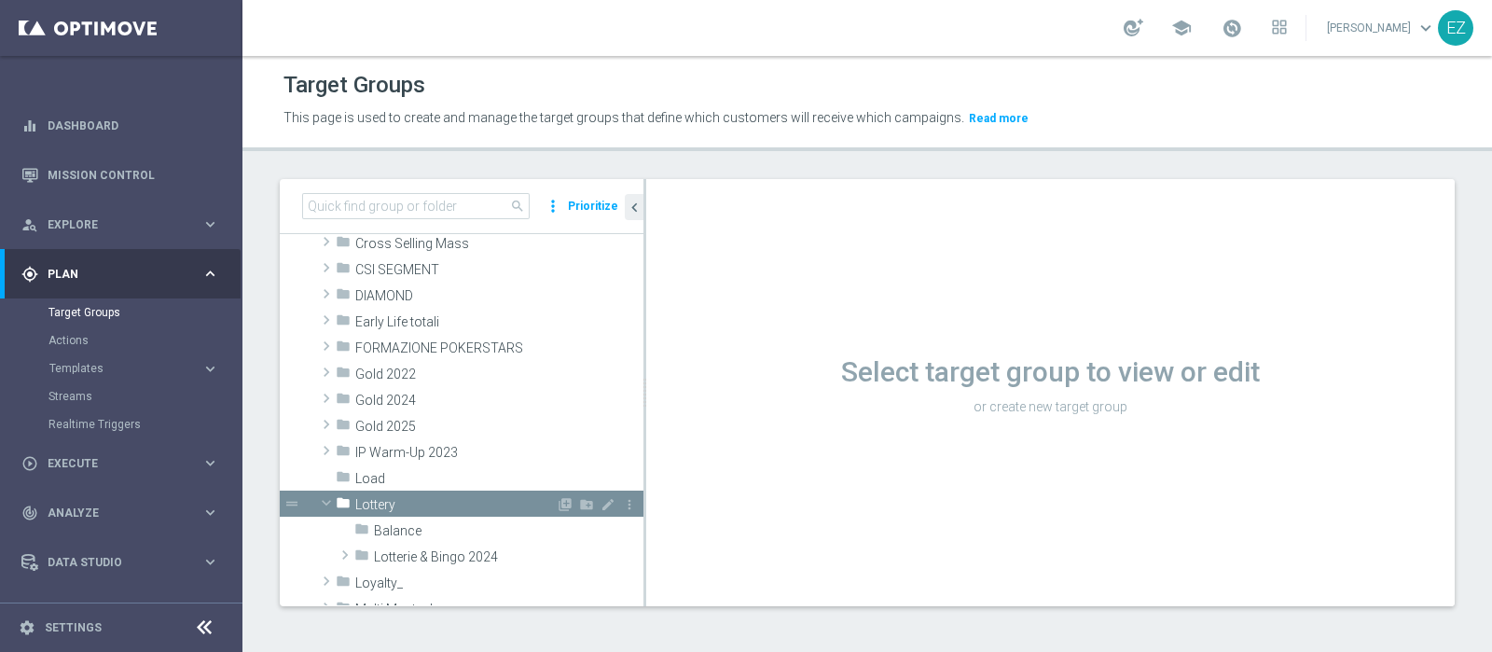
scroll to position [388, 0]
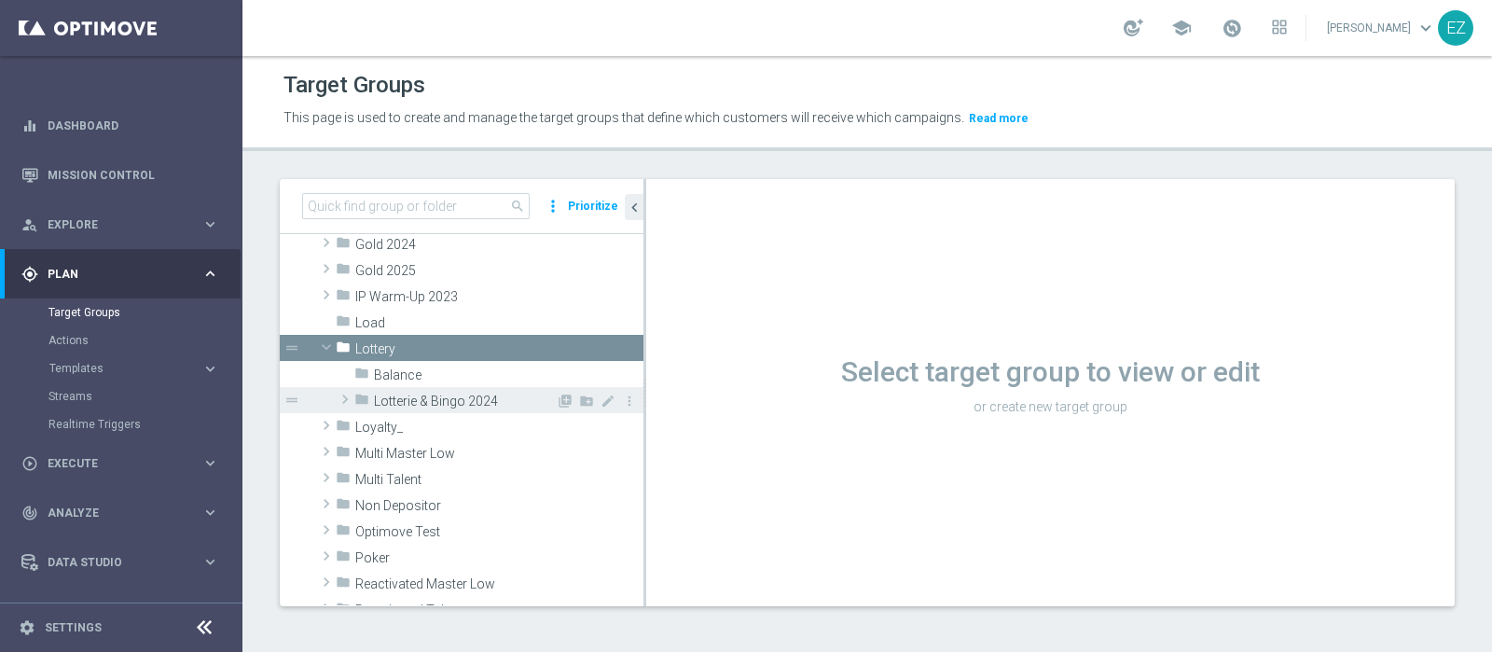
click at [455, 397] on span "Lotterie & Bingo 2024" at bounding box center [465, 402] width 182 height 16
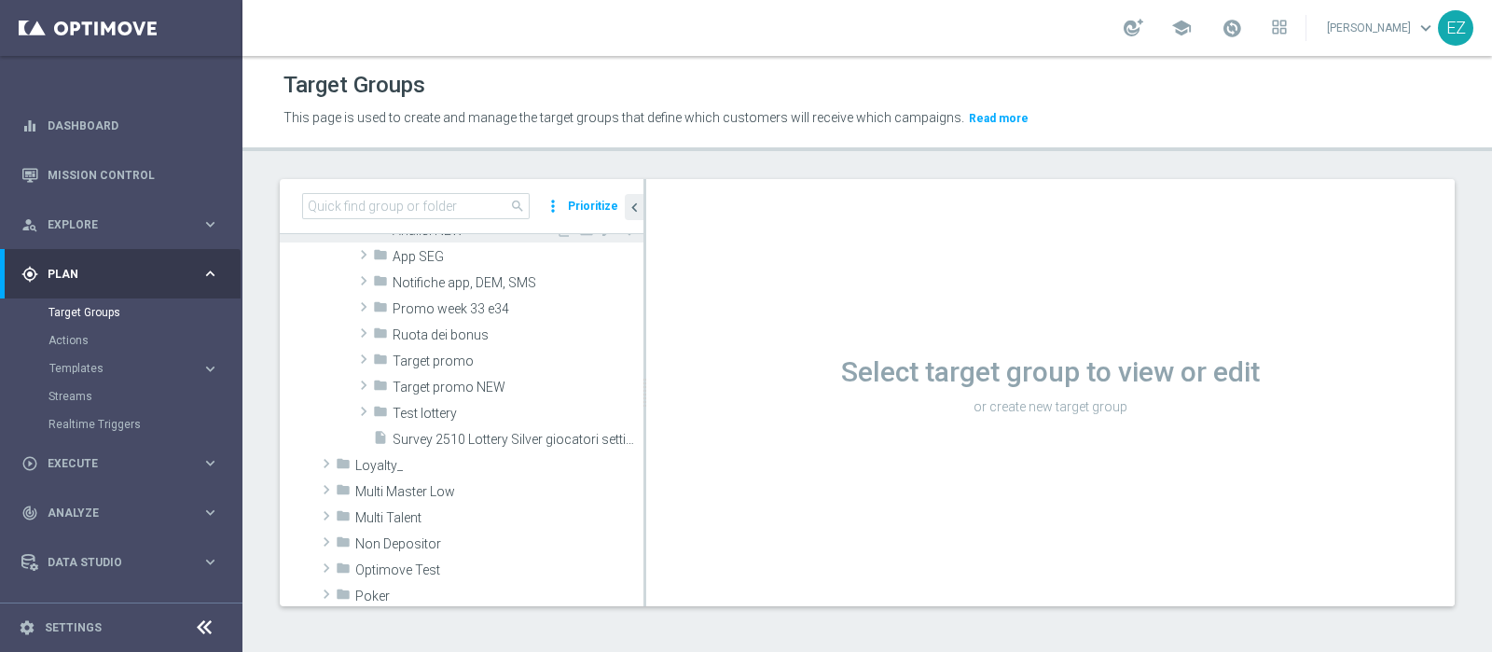
scroll to position [544, 0]
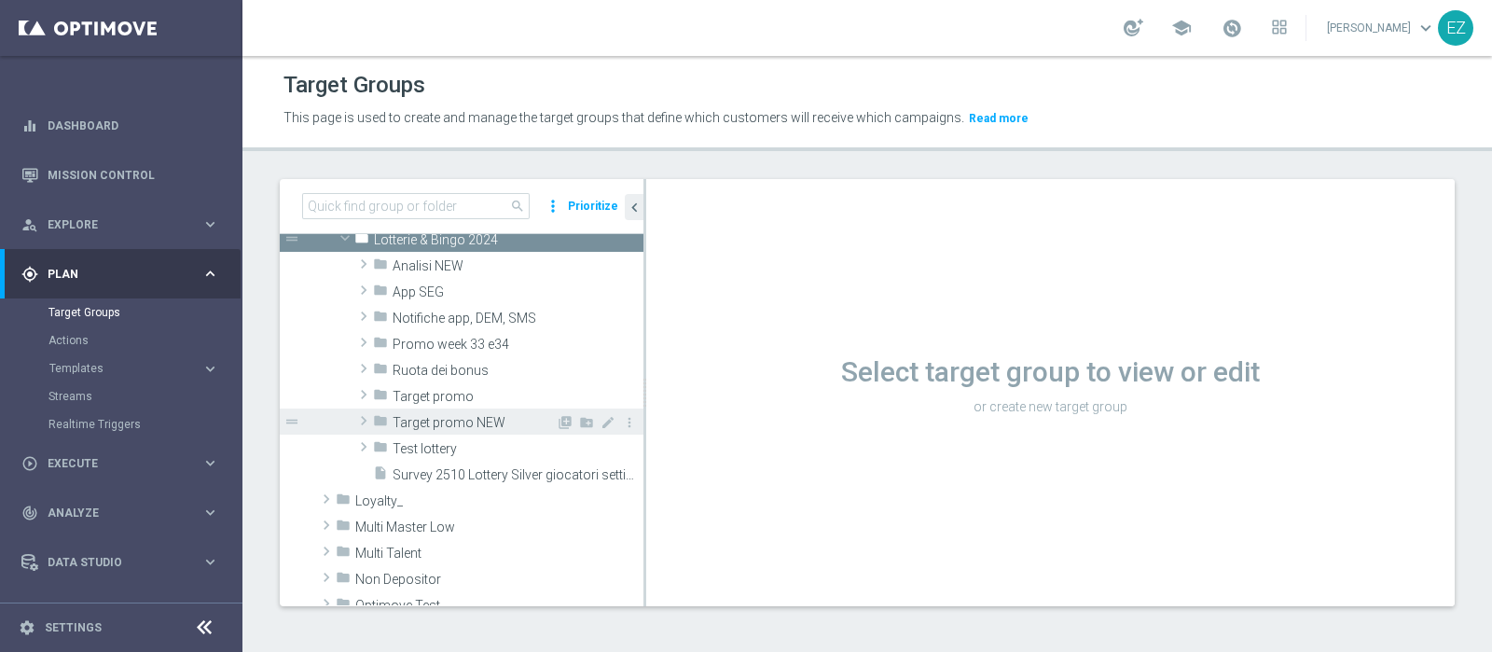
click at [476, 424] on span "Target promo NEW" at bounding box center [474, 423] width 163 height 16
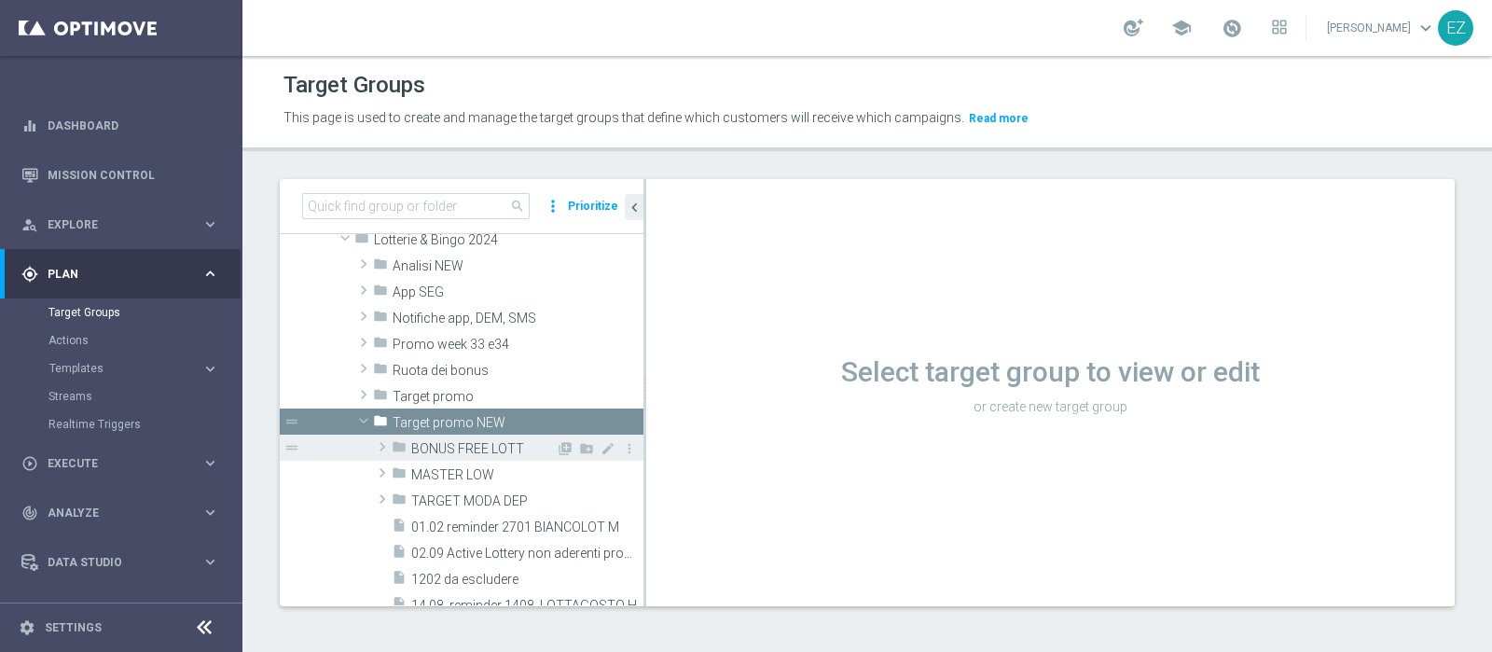
click at [466, 449] on span "BONUS FREE LOTT" at bounding box center [483, 449] width 145 height 16
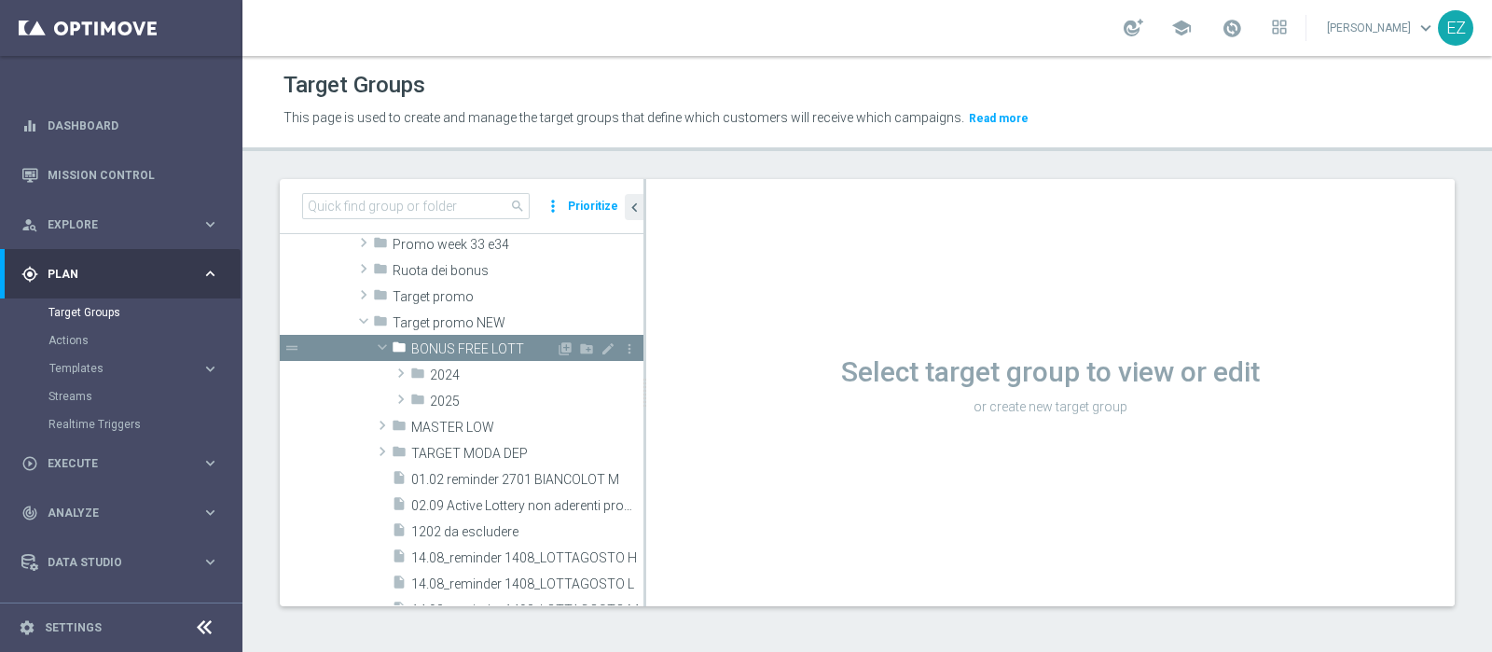
scroll to position [621, 0]
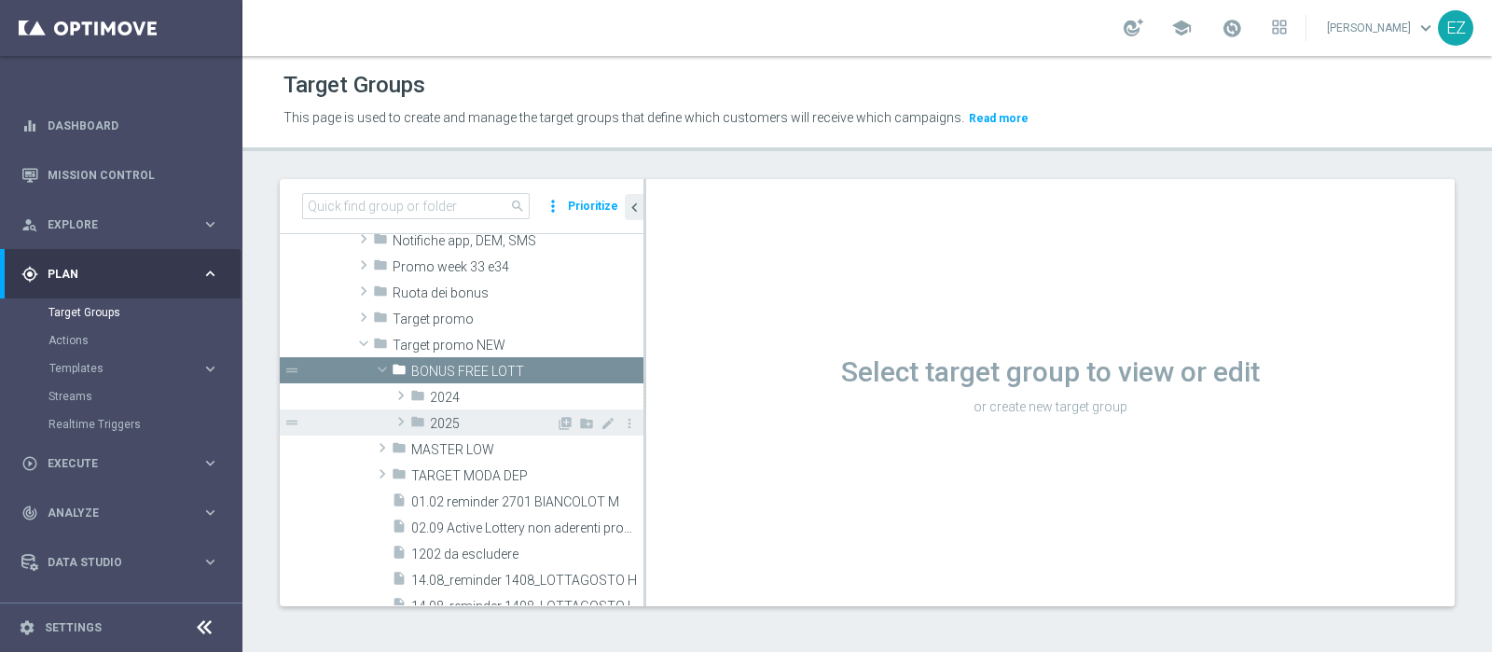
click at [466, 418] on span "2025" at bounding box center [493, 424] width 126 height 16
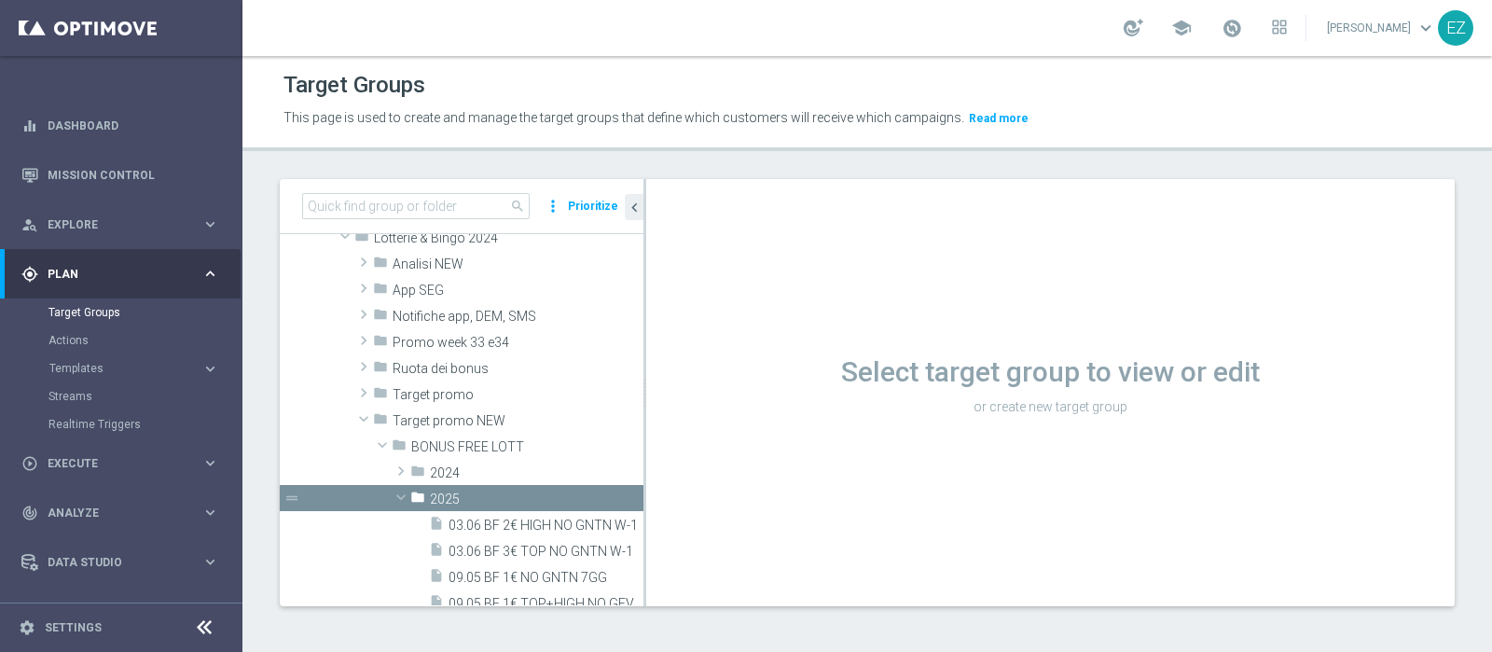
scroll to position [544, 0]
